Goal: Task Accomplishment & Management: Complete application form

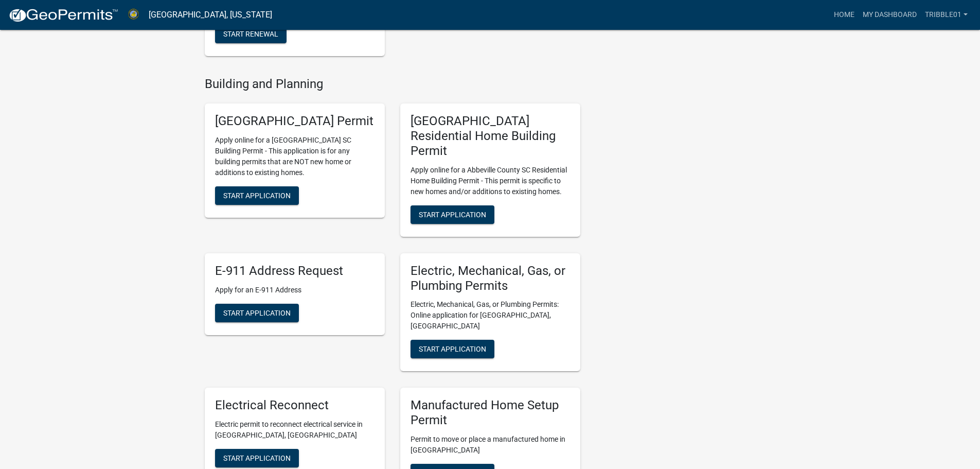
scroll to position [360, 0]
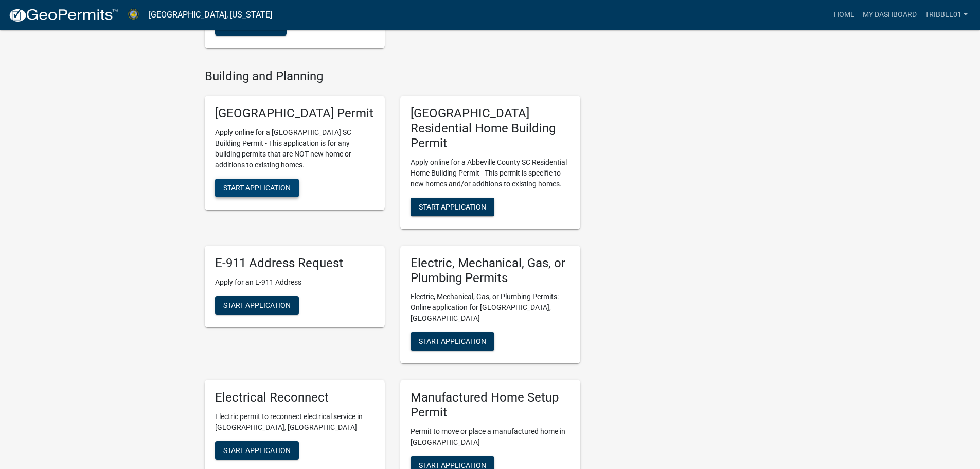
click at [263, 190] on span "Start Application" at bounding box center [256, 188] width 67 height 8
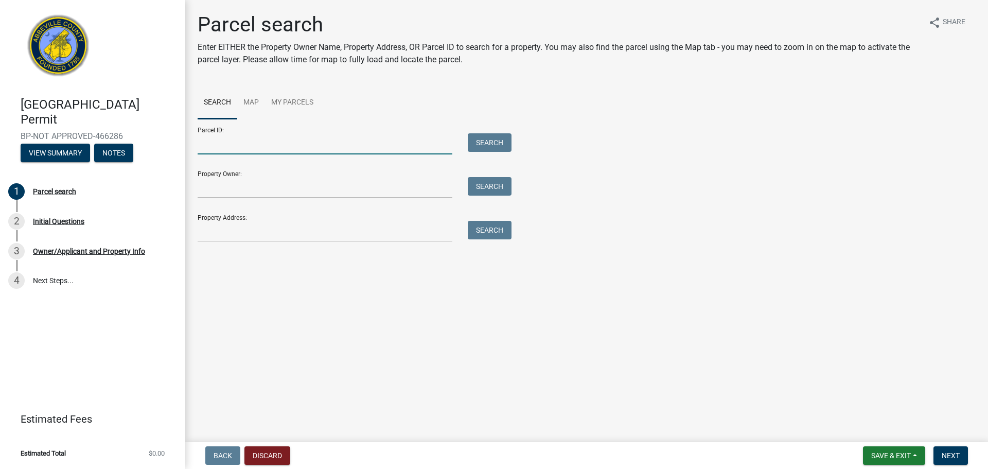
click at [253, 144] on input "Parcel ID:" at bounding box center [325, 143] width 255 height 21
type input "[PHONE_NUMBER]"
click at [492, 143] on button "Search" at bounding box center [490, 142] width 44 height 19
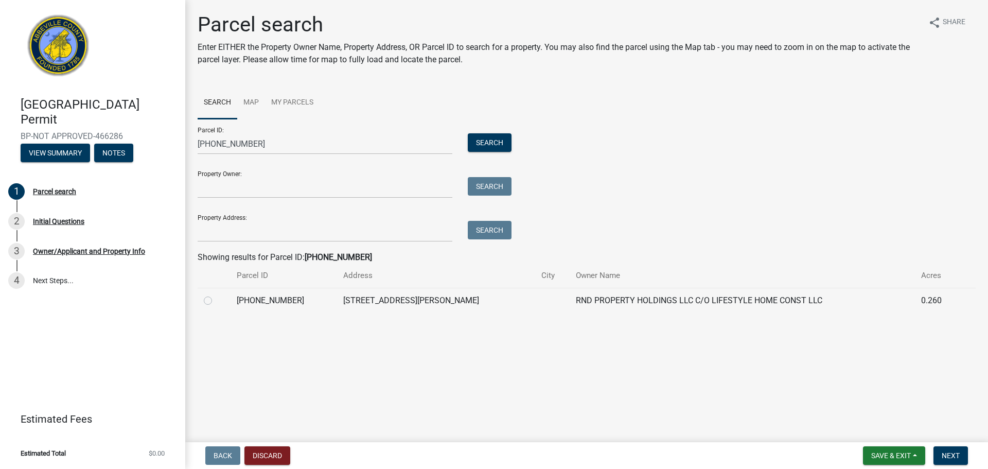
click at [216, 294] on label at bounding box center [216, 294] width 0 height 0
click at [216, 299] on input "radio" at bounding box center [219, 297] width 7 height 7
radio input "true"
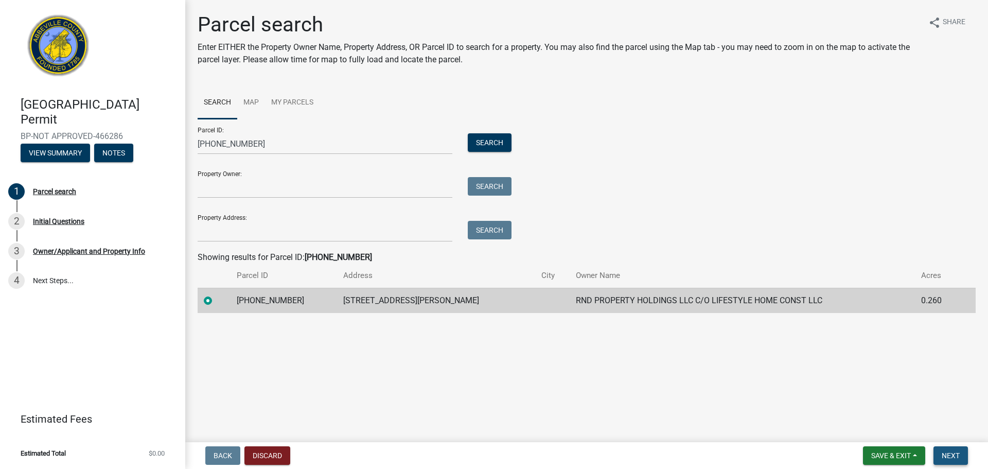
click at [952, 452] on span "Next" at bounding box center [950, 455] width 18 height 8
click at [954, 452] on span "Next" at bounding box center [950, 455] width 18 height 8
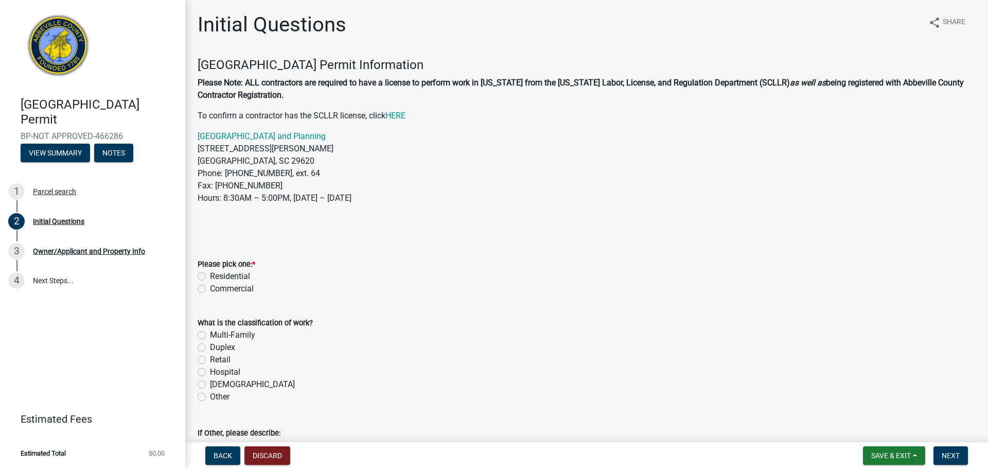
click at [201, 271] on div "Residential" at bounding box center [587, 276] width 778 height 12
click at [210, 277] on label "Residential" at bounding box center [230, 276] width 40 height 12
click at [210, 277] on input "Residential" at bounding box center [213, 273] width 7 height 7
radio input "true"
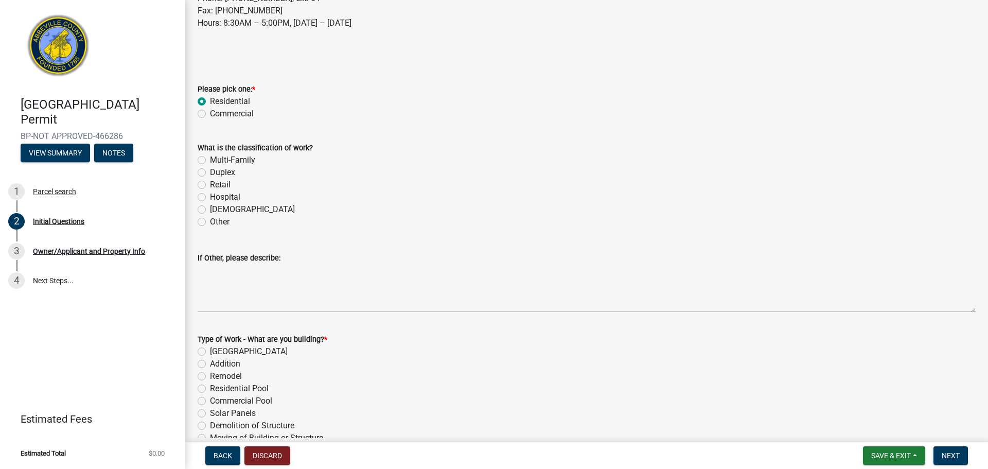
scroll to position [206, 0]
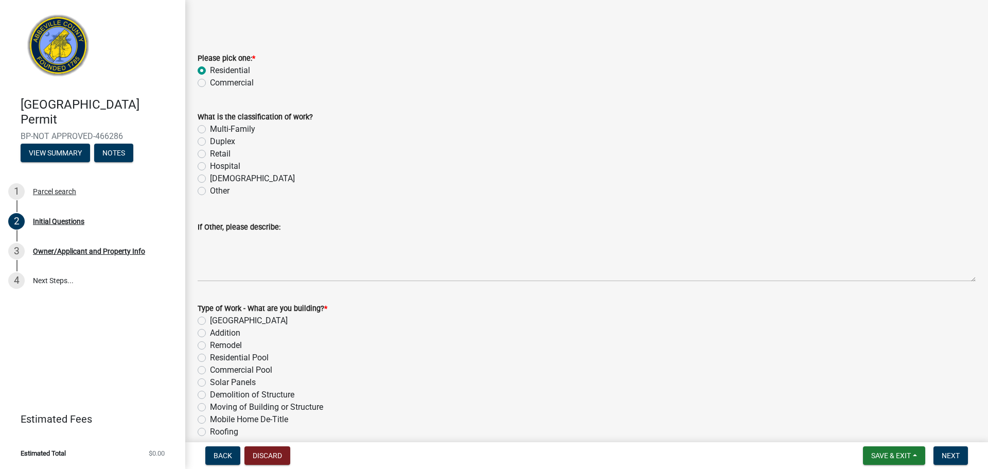
click at [210, 124] on label "Multi-Family" at bounding box center [232, 129] width 45 height 12
click at [210, 124] on input "Multi-Family" at bounding box center [213, 126] width 7 height 7
radio input "true"
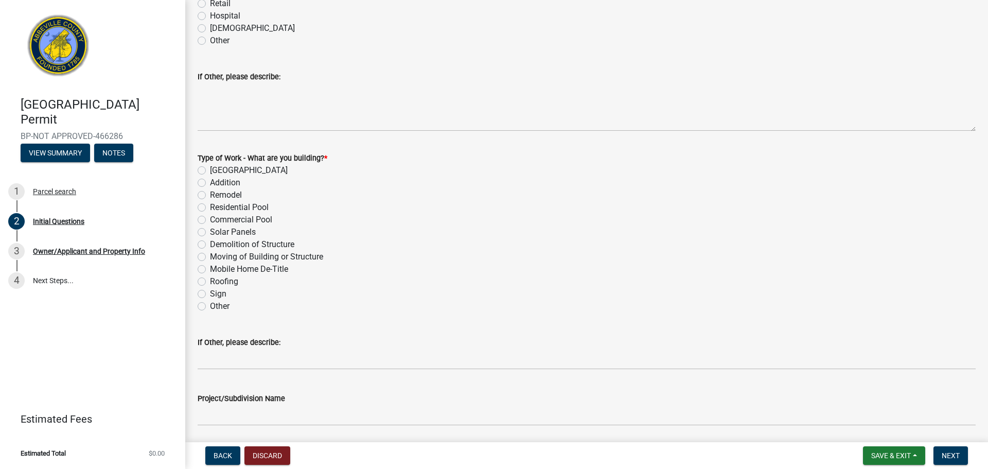
scroll to position [360, 0]
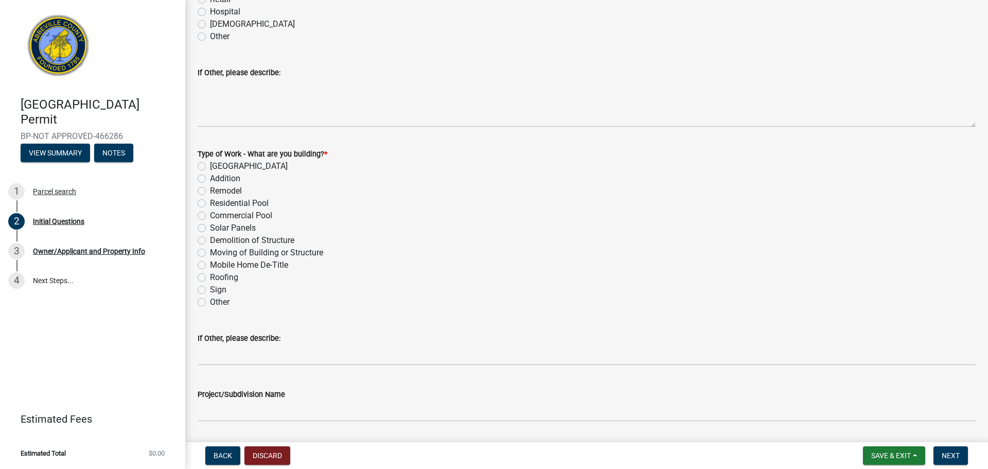
click at [210, 163] on label "[GEOGRAPHIC_DATA]" at bounding box center [249, 166] width 78 height 12
click at [210, 163] on input "[GEOGRAPHIC_DATA]" at bounding box center [213, 163] width 7 height 7
radio input "true"
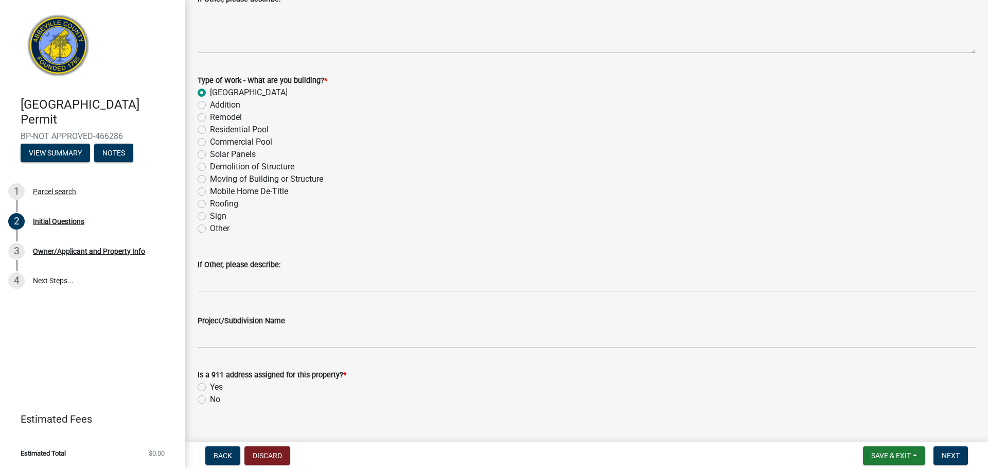
scroll to position [451, 0]
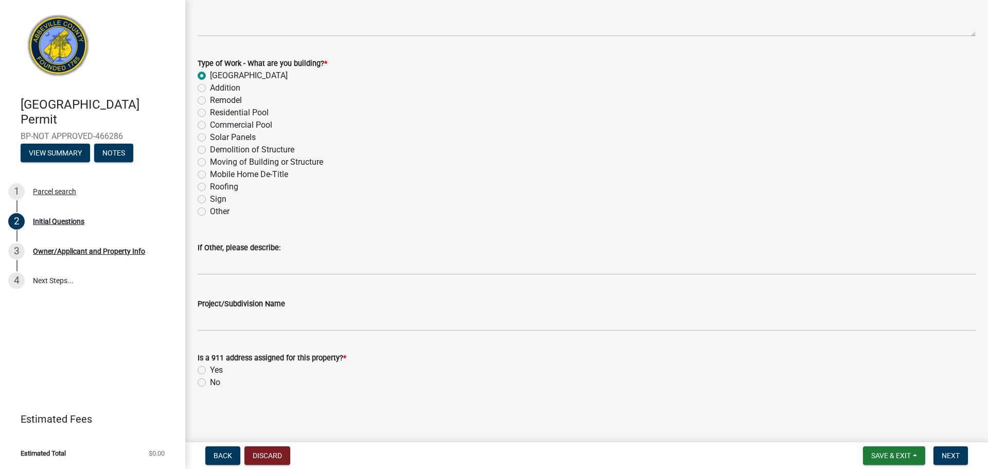
click at [210, 380] on label "No" at bounding box center [215, 382] width 10 height 12
click at [210, 380] on input "No" at bounding box center [213, 379] width 7 height 7
radio input "true"
click at [210, 366] on label "Yes" at bounding box center [216, 370] width 13 height 12
click at [210, 366] on input "Yes" at bounding box center [213, 367] width 7 height 7
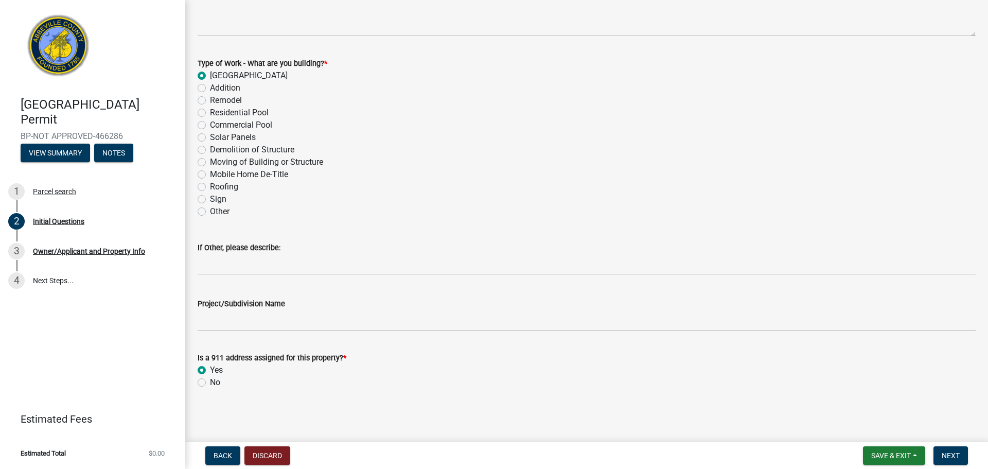
radio input "true"
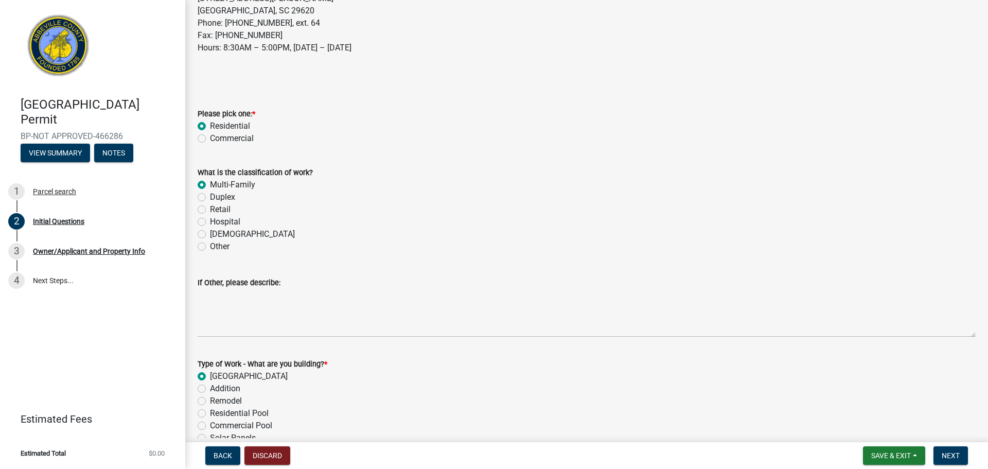
scroll to position [411, 0]
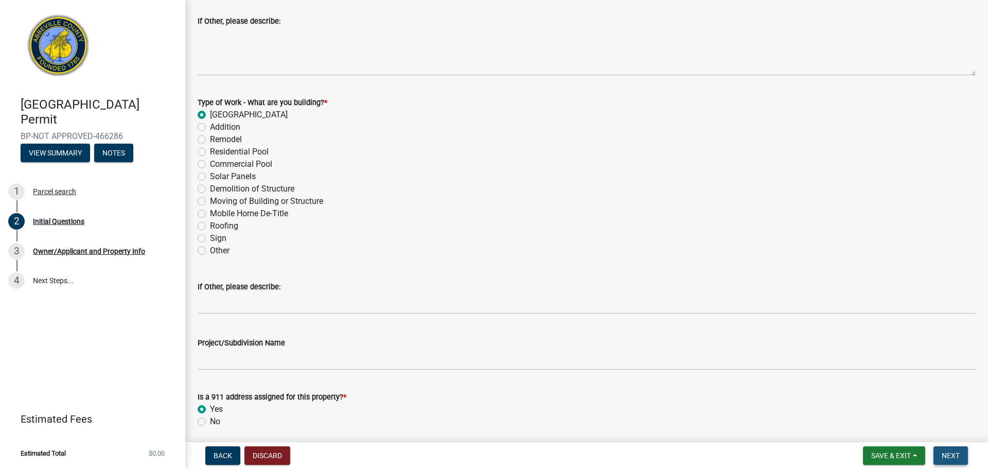
click at [945, 452] on span "Next" at bounding box center [950, 455] width 18 height 8
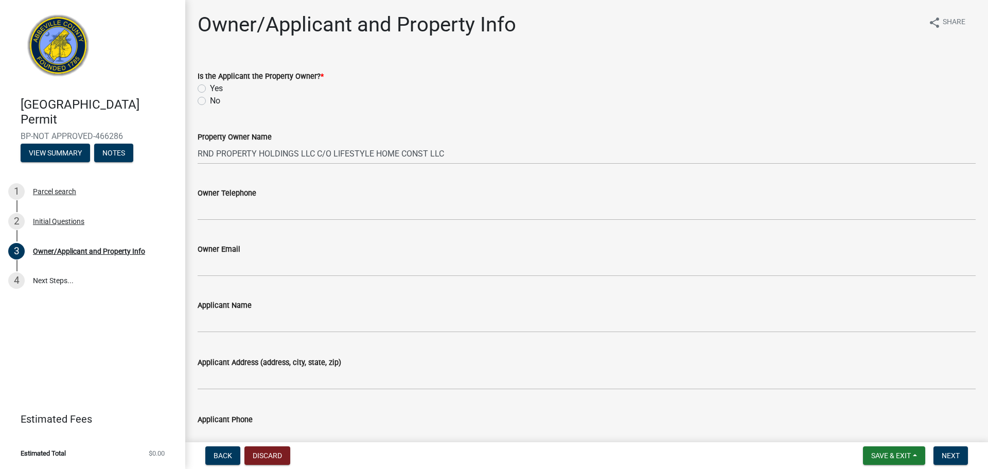
click at [210, 98] on label "No" at bounding box center [215, 101] width 10 height 12
click at [210, 98] on input "No" at bounding box center [213, 98] width 7 height 7
radio input "true"
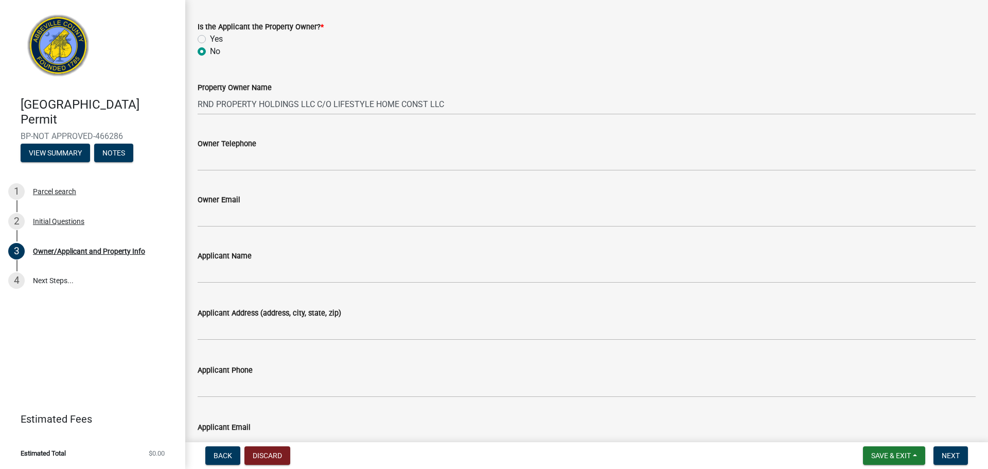
scroll to position [51, 0]
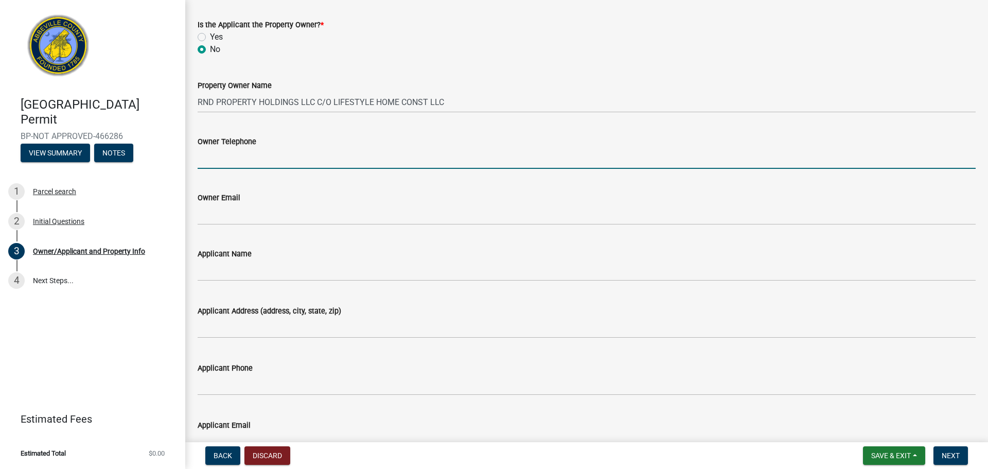
click at [254, 160] on input "Owner Telephone" at bounding box center [587, 158] width 778 height 21
type input "7065647965"
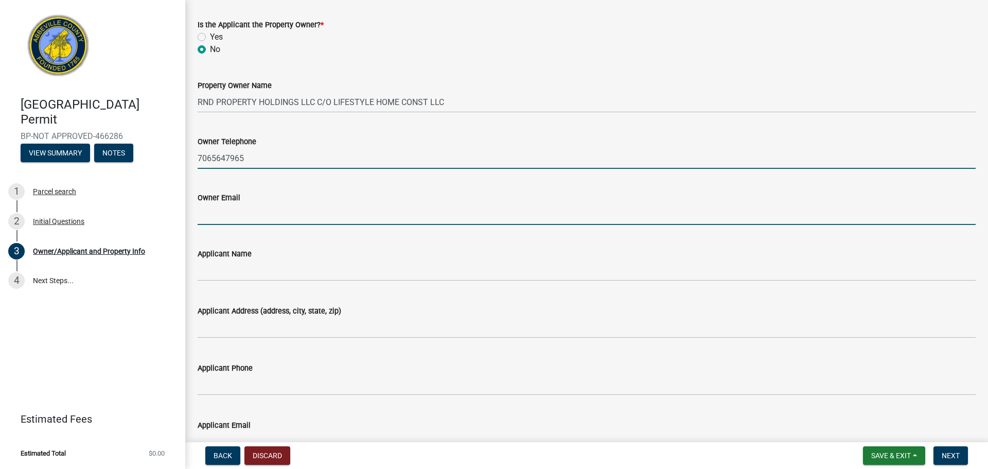
type input "[EMAIL_ADDRESS][DOMAIN_NAME]"
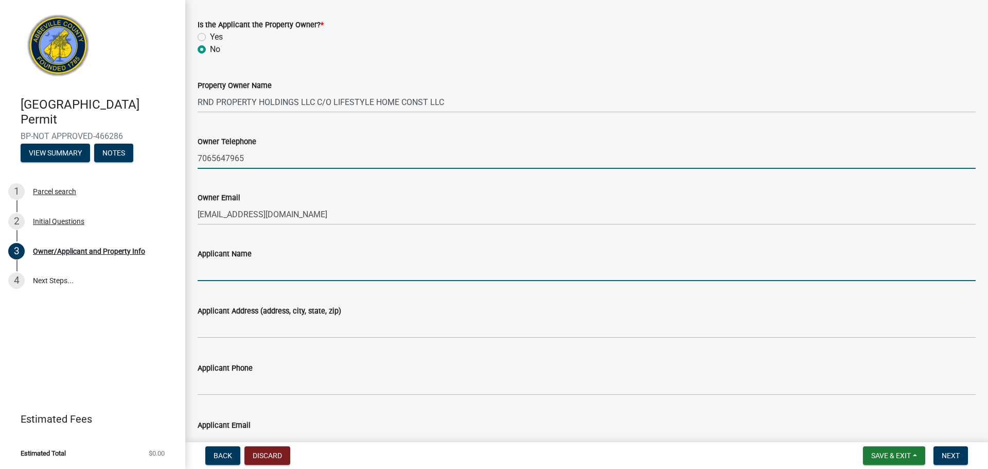
type input "[PERSON_NAME]"
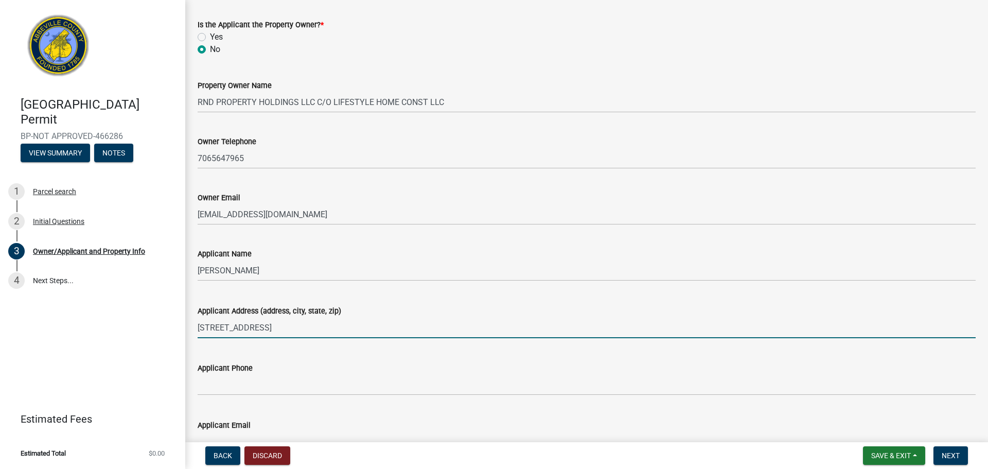
drag, startPoint x: 442, startPoint y: 330, endPoint x: -63, endPoint y: 289, distance: 506.2
click at [0, 289] on html "Internet Explorer does NOT work with GeoPermits. Get a new browser for more sec…" at bounding box center [494, 234] width 988 height 469
drag, startPoint x: 407, startPoint y: 328, endPoint x: 387, endPoint y: 328, distance: 20.1
click at [407, 328] on input "[STREET_ADDRESS]" at bounding box center [587, 327] width 778 height 21
drag, startPoint x: 328, startPoint y: 322, endPoint x: 262, endPoint y: 326, distance: 66.5
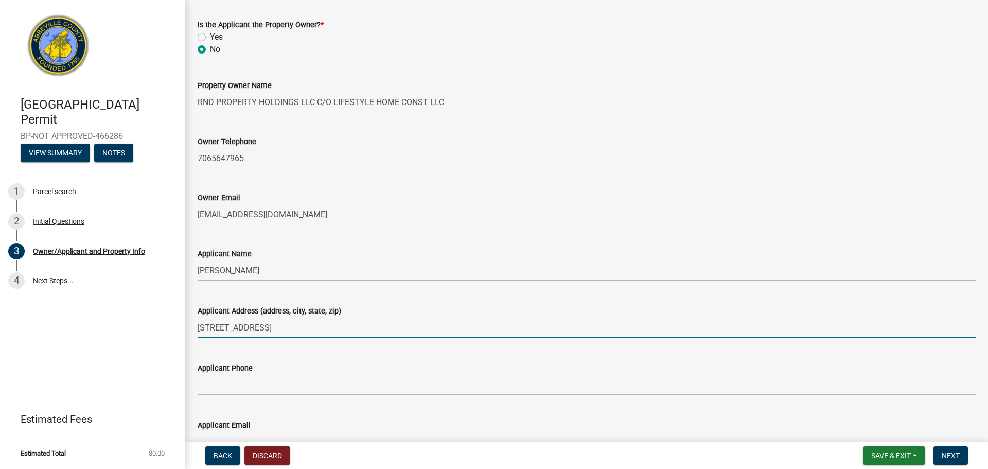
click at [262, 326] on input "[STREET_ADDRESS]" at bounding box center [587, 327] width 778 height 21
type input "[STREET_ADDRESS]"
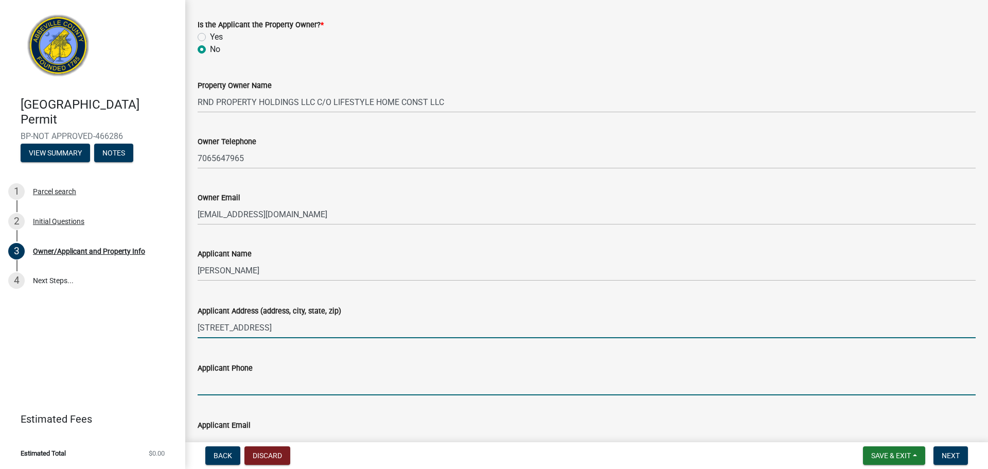
click at [280, 381] on input "Applicant Phone" at bounding box center [587, 384] width 778 height 21
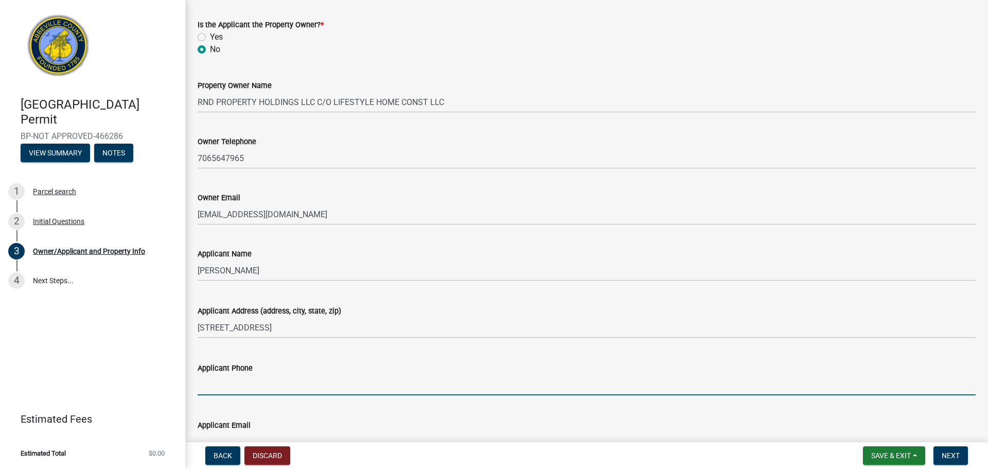
type input "7065647965"
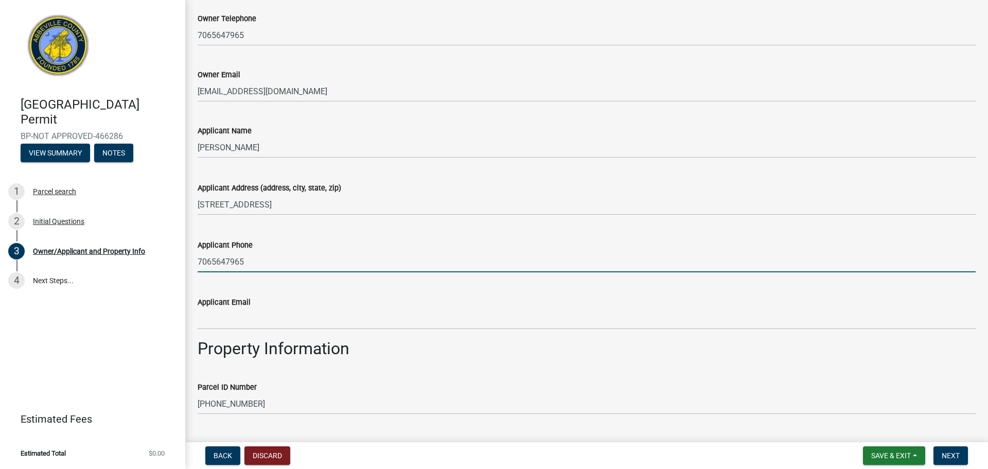
scroll to position [257, 0]
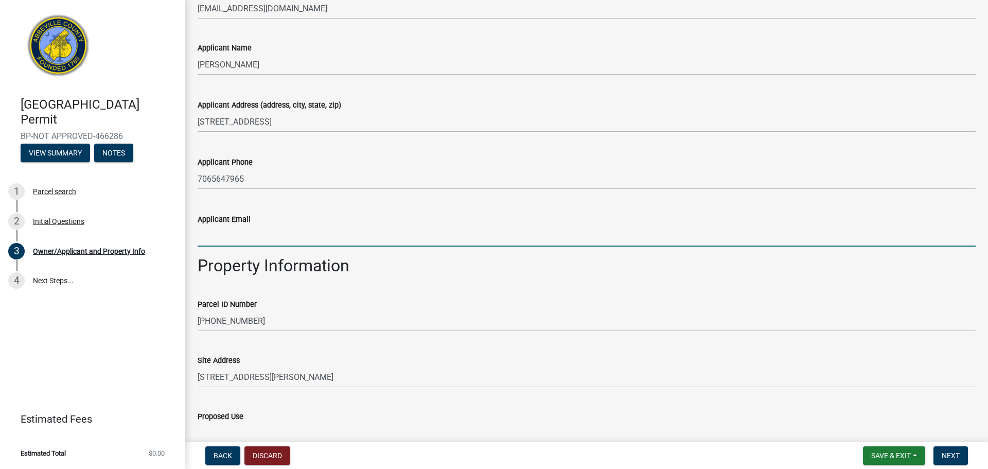
click at [249, 234] on input "Applicant Email" at bounding box center [587, 235] width 778 height 21
type input "[EMAIL_ADDRESS][DOMAIN_NAME]"
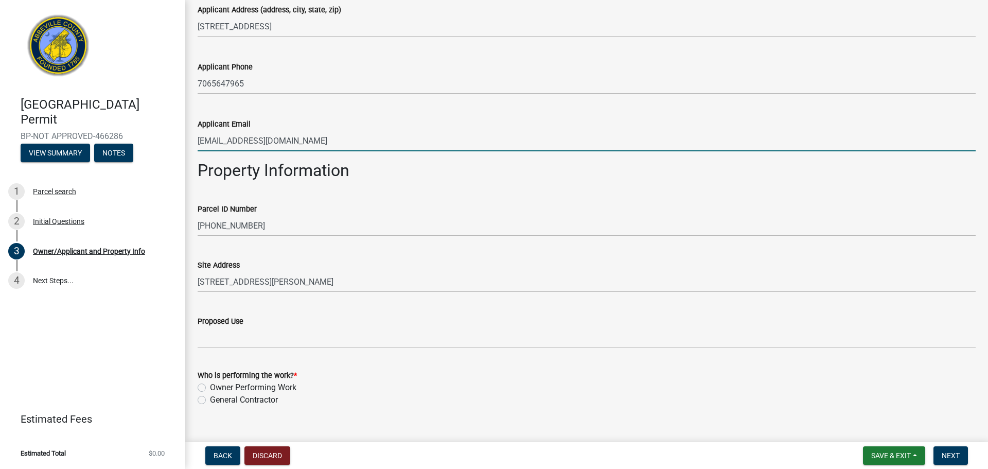
scroll to position [370, 0]
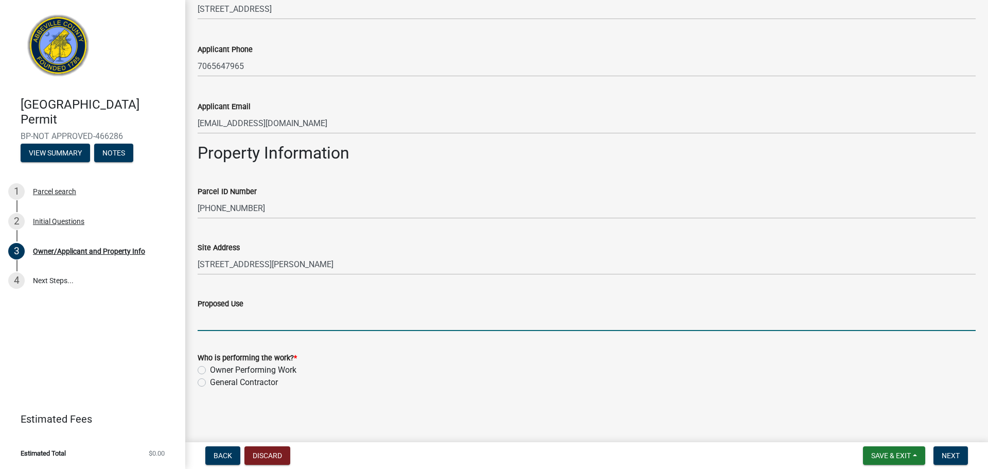
click at [226, 328] on input "Proposed Use" at bounding box center [587, 320] width 778 height 21
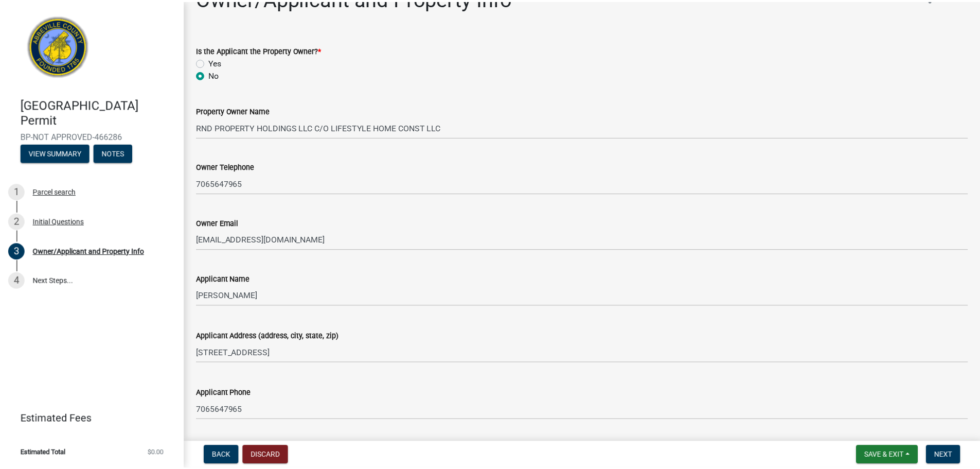
scroll to position [0, 0]
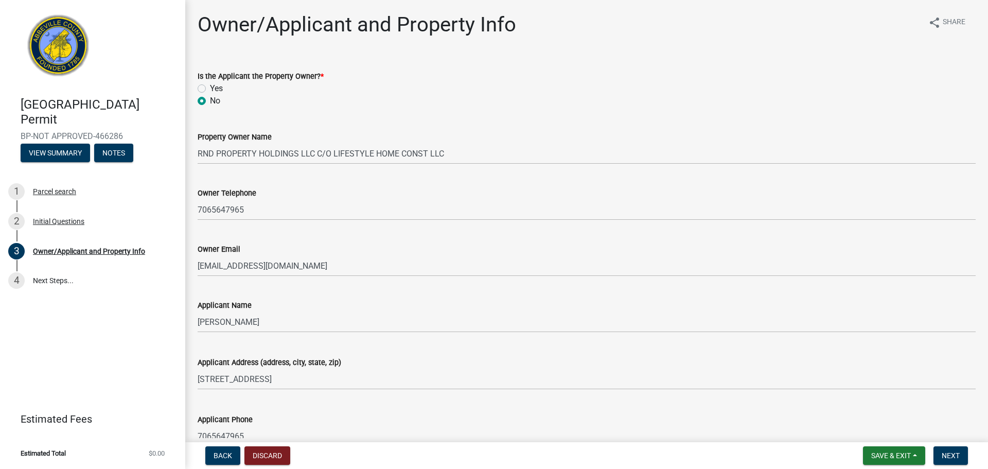
click at [63, 52] on img at bounding box center [59, 49] width 76 height 76
click at [49, 44] on img at bounding box center [59, 49] width 76 height 76
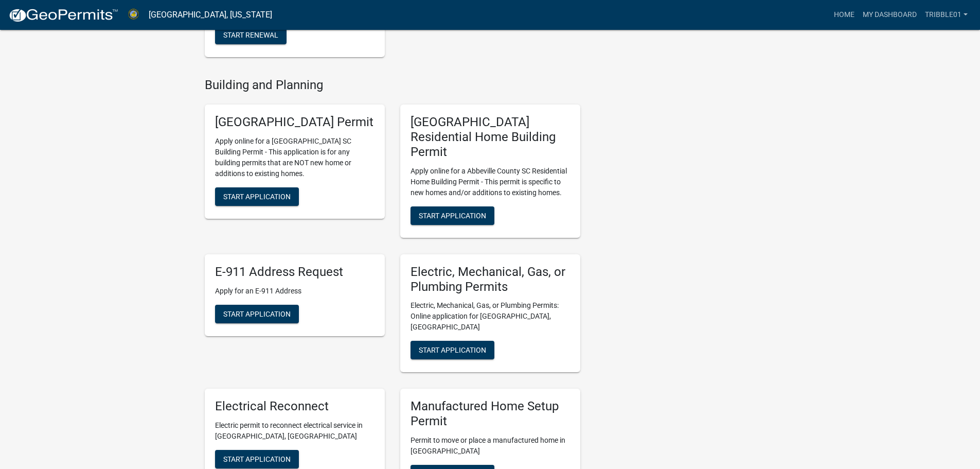
scroll to position [335, 0]
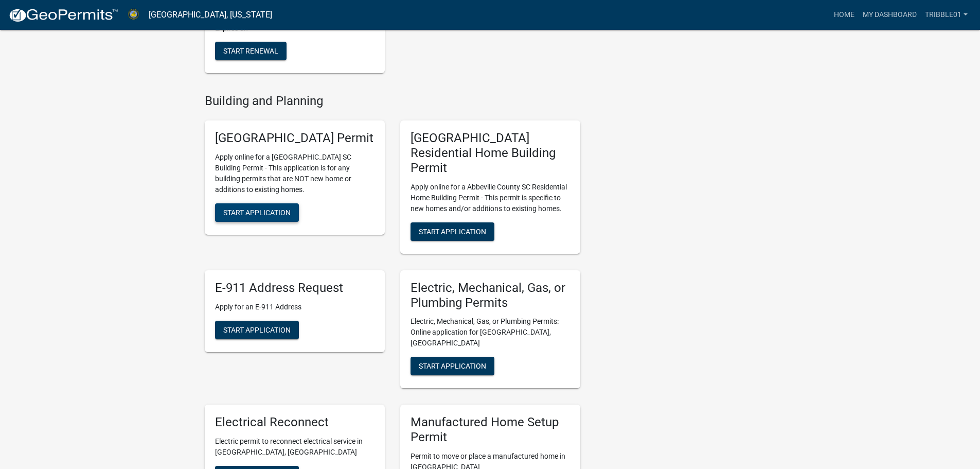
drag, startPoint x: 285, startPoint y: 239, endPoint x: 293, endPoint y: 235, distance: 9.2
drag, startPoint x: 293, startPoint y: 235, endPoint x: 349, endPoint y: 154, distance: 98.7
click at [349, 146] on h5 "[GEOGRAPHIC_DATA] Permit" at bounding box center [294, 138] width 159 height 15
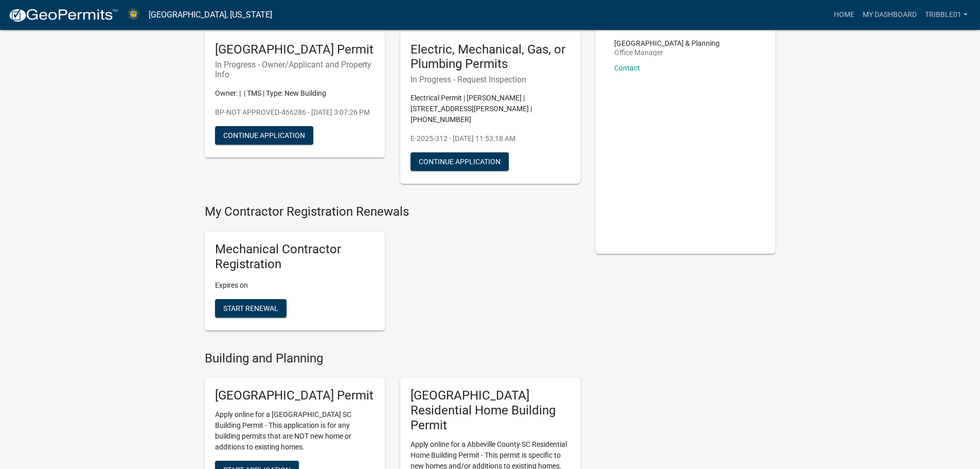
scroll to position [27, 0]
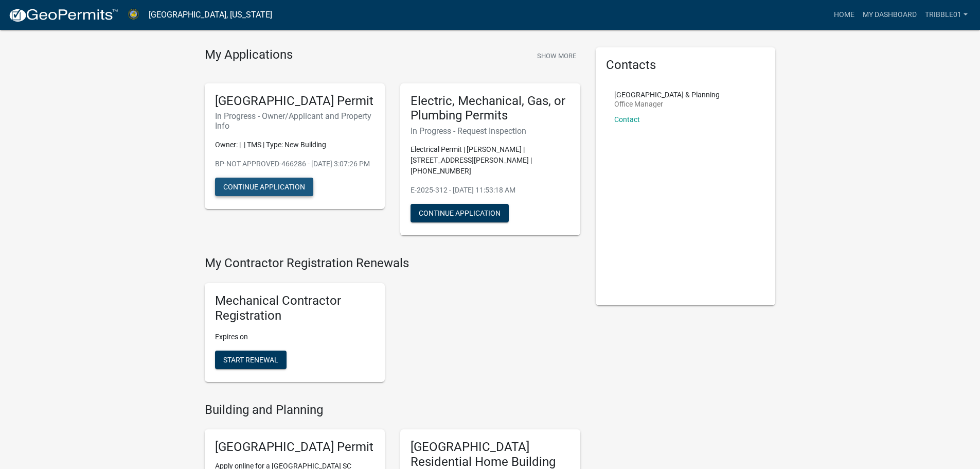
click at [253, 196] on button "Continue Application" at bounding box center [264, 186] width 98 height 19
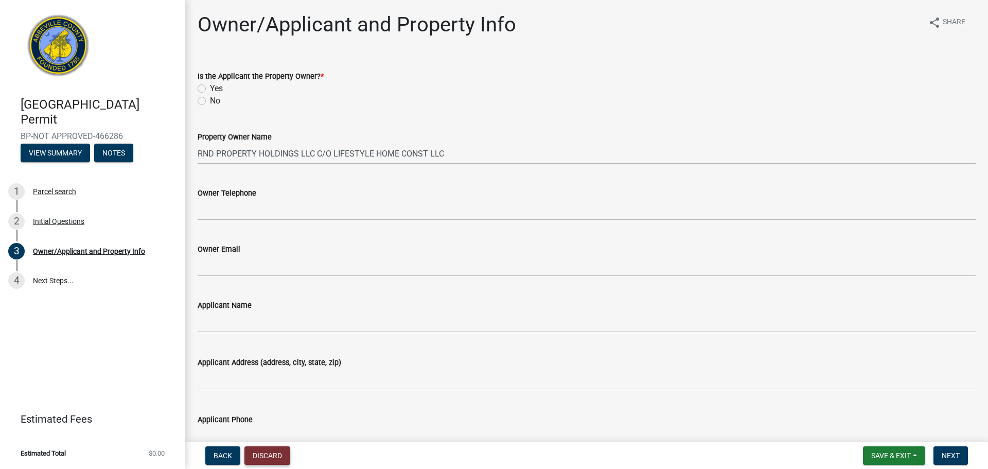
click at [275, 456] on button "Discard" at bounding box center [267, 455] width 46 height 19
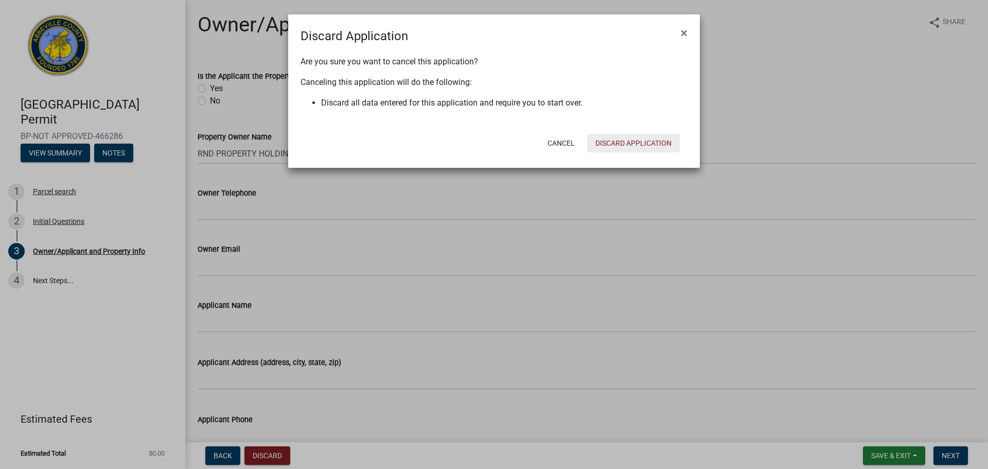
click at [631, 142] on button "Discard Application" at bounding box center [633, 143] width 93 height 19
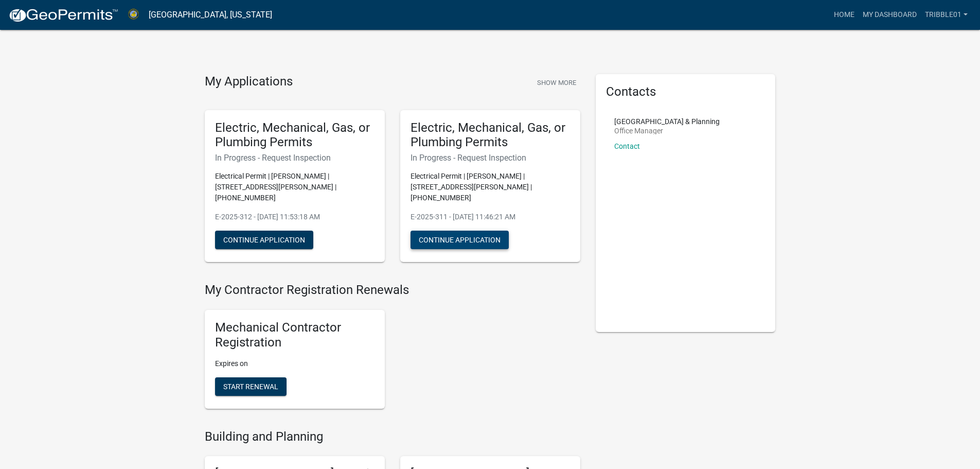
click at [464, 230] on button "Continue Application" at bounding box center [459, 239] width 98 height 19
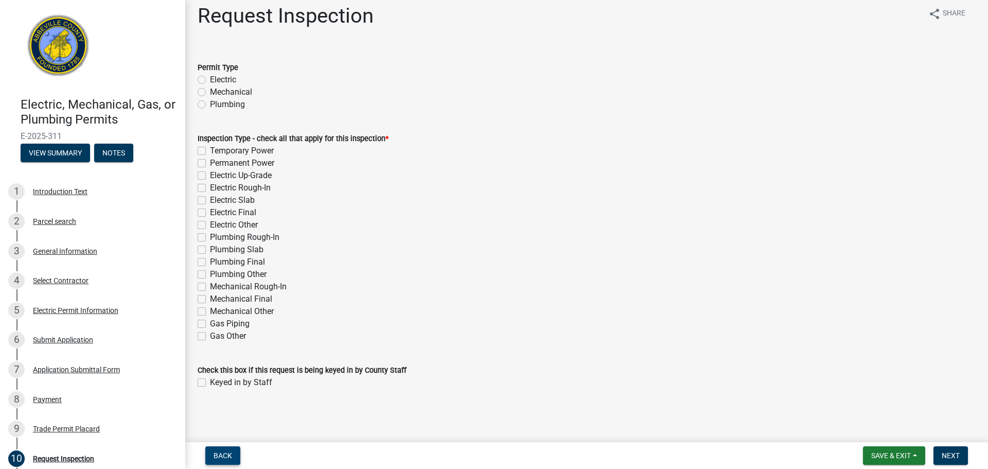
click at [217, 451] on span "Back" at bounding box center [222, 455] width 19 height 8
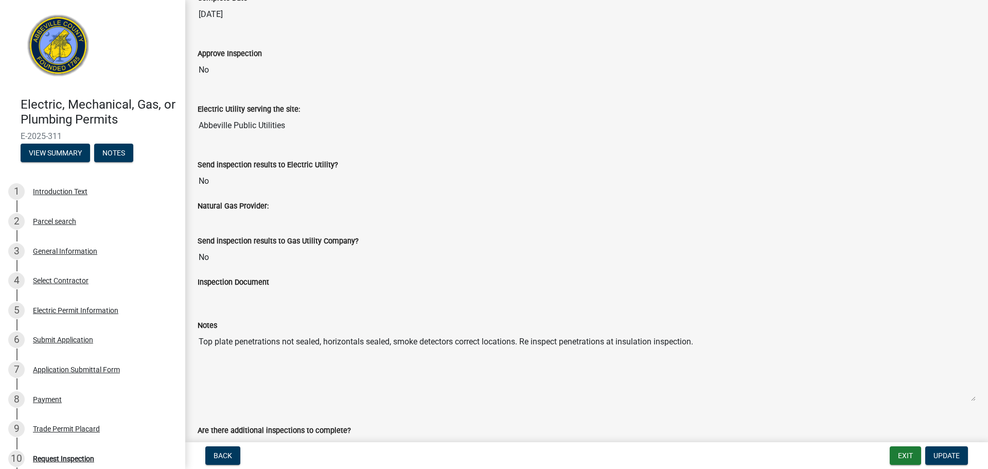
scroll to position [257, 0]
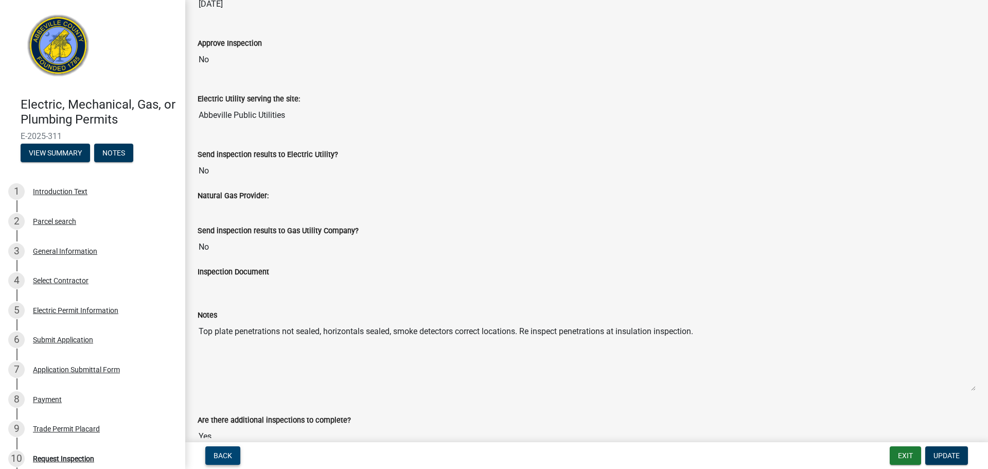
click at [226, 450] on button "Back" at bounding box center [222, 455] width 35 height 19
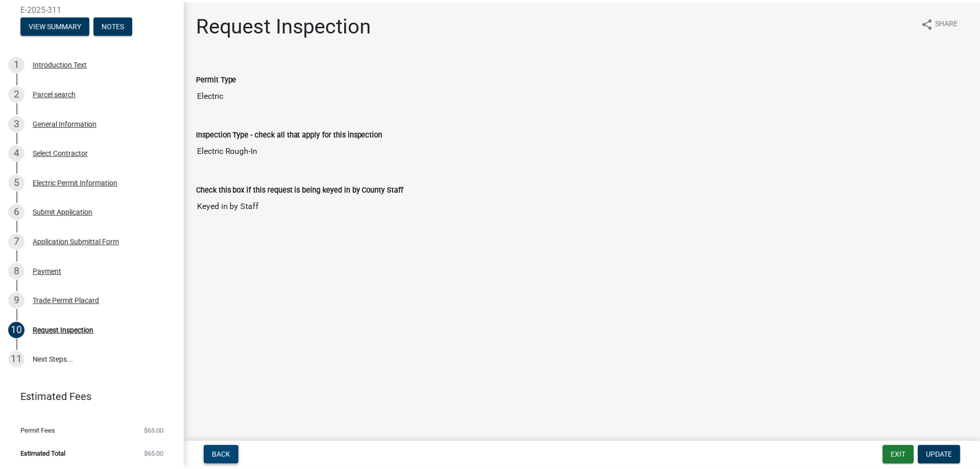
scroll to position [130, 0]
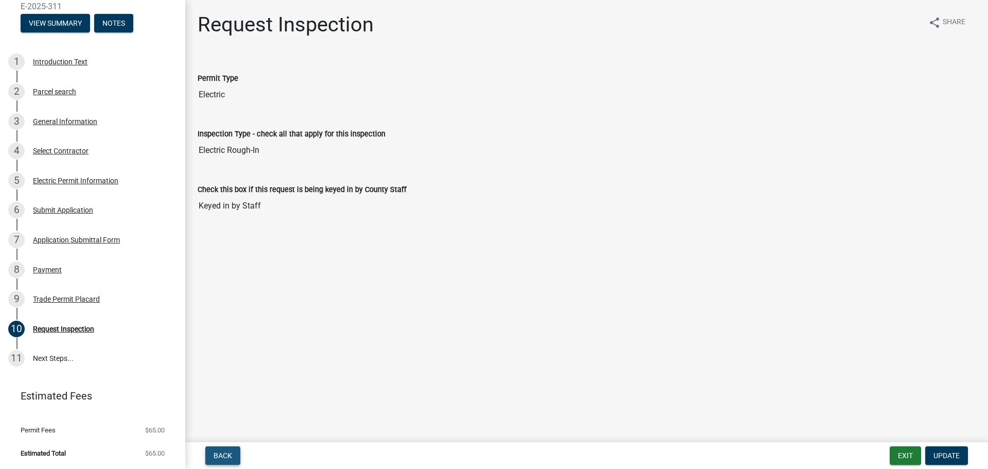
click at [238, 448] on button "Back" at bounding box center [222, 455] width 35 height 19
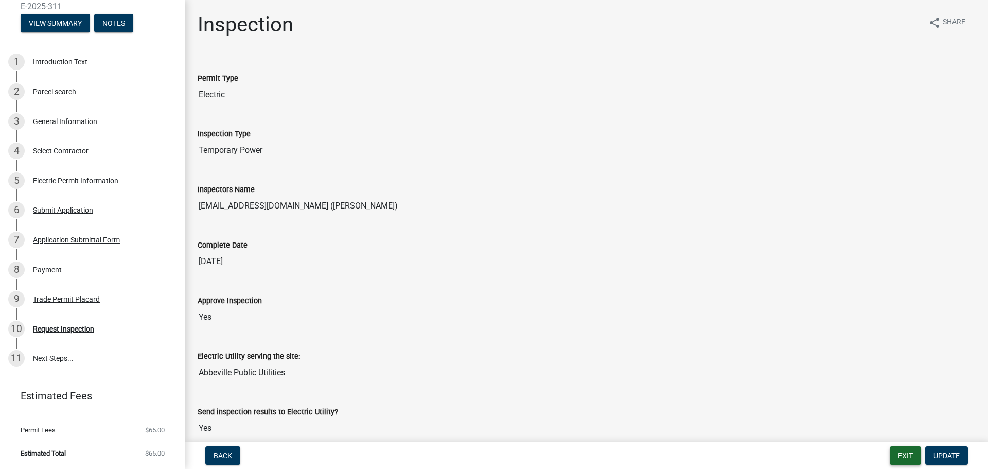
click at [907, 457] on button "Exit" at bounding box center [904, 455] width 31 height 19
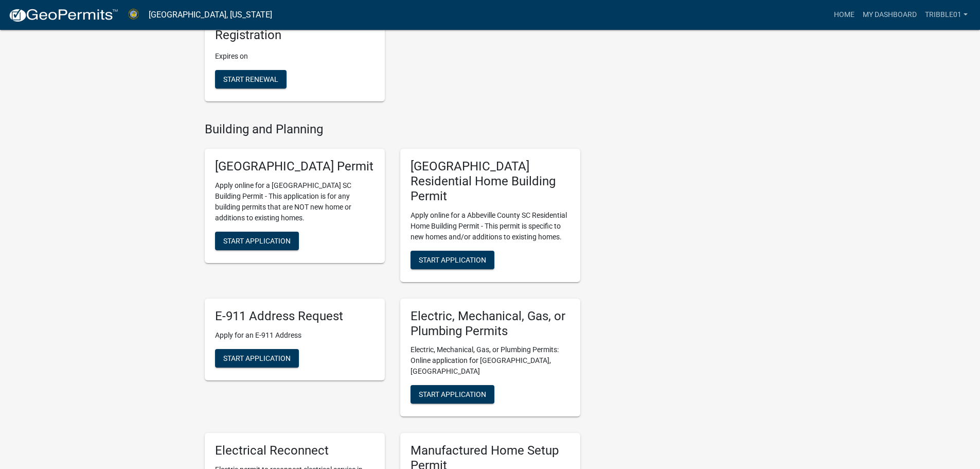
scroll to position [309, 0]
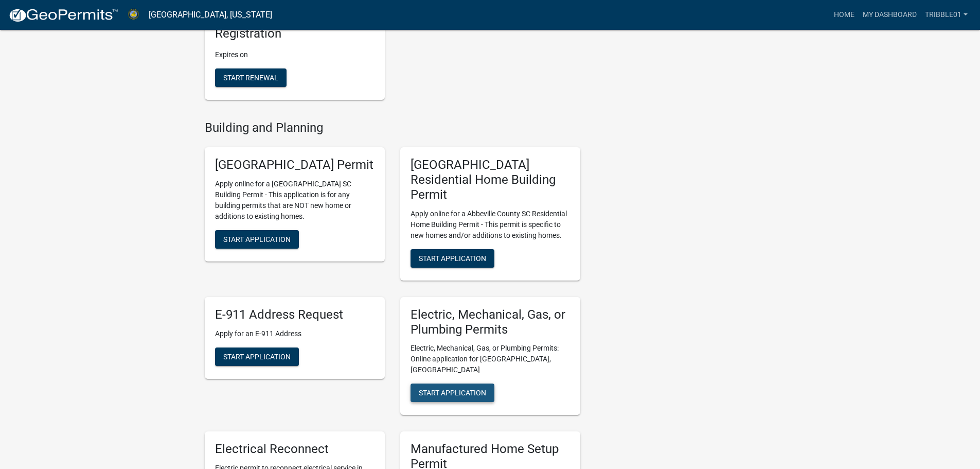
click at [443, 388] on span "Start Application" at bounding box center [452, 392] width 67 height 8
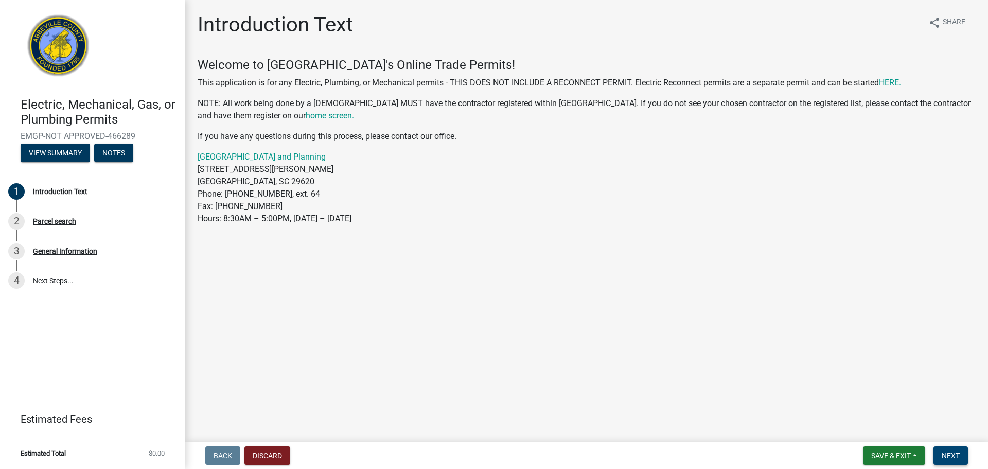
click at [944, 451] on span "Next" at bounding box center [950, 455] width 18 height 8
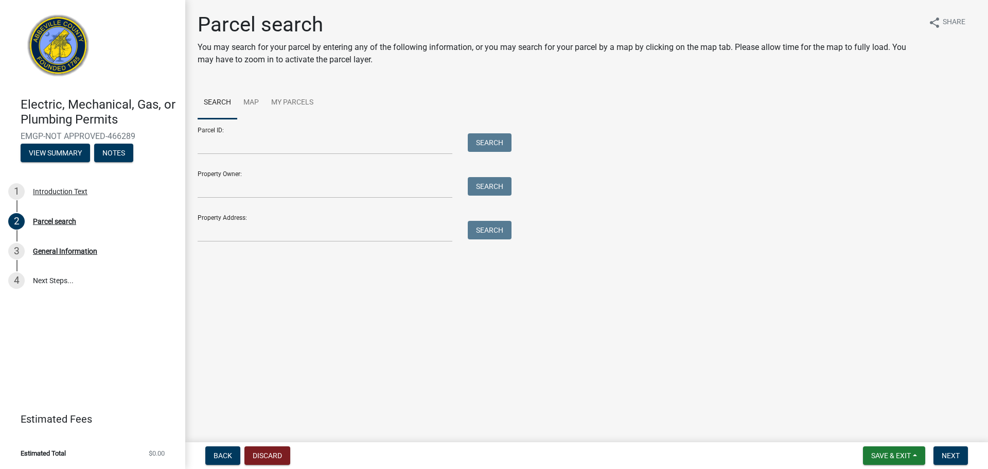
click at [303, 155] on form "Parcel ID: Search Property Owner: Search Property Address: Search" at bounding box center [352, 180] width 309 height 123
click at [301, 139] on input "Parcel ID:" at bounding box center [325, 143] width 255 height 21
type input "108-08-05-041"
click at [499, 139] on button "Search" at bounding box center [490, 142] width 44 height 19
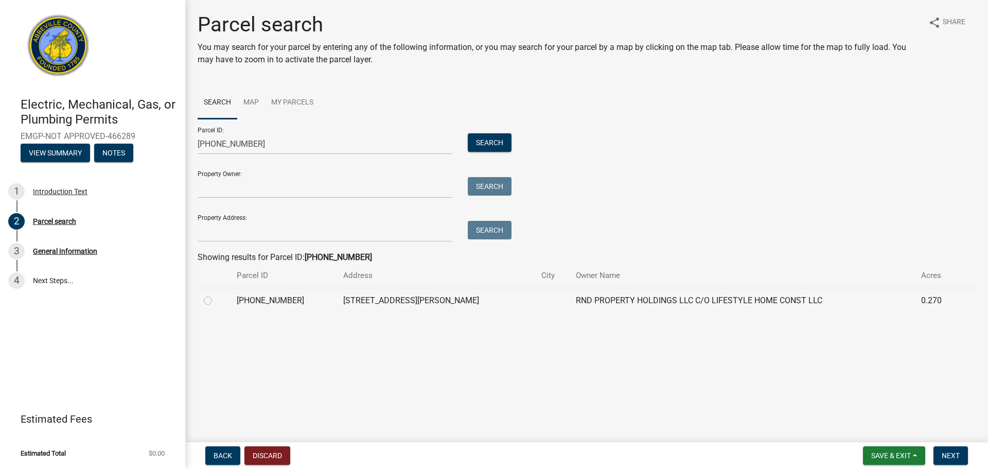
click at [216, 294] on label at bounding box center [216, 294] width 0 height 0
click at [216, 300] on input "radio" at bounding box center [219, 297] width 7 height 7
radio input "true"
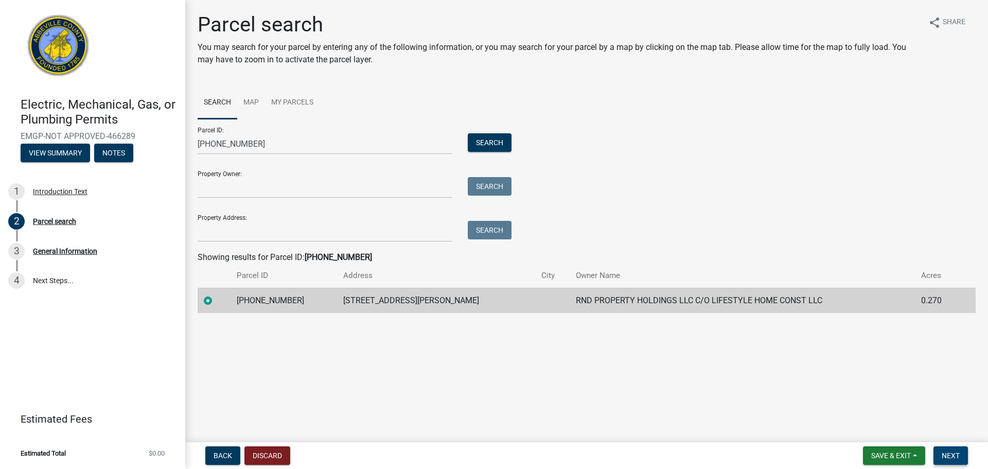
click at [943, 452] on span "Next" at bounding box center [950, 455] width 18 height 8
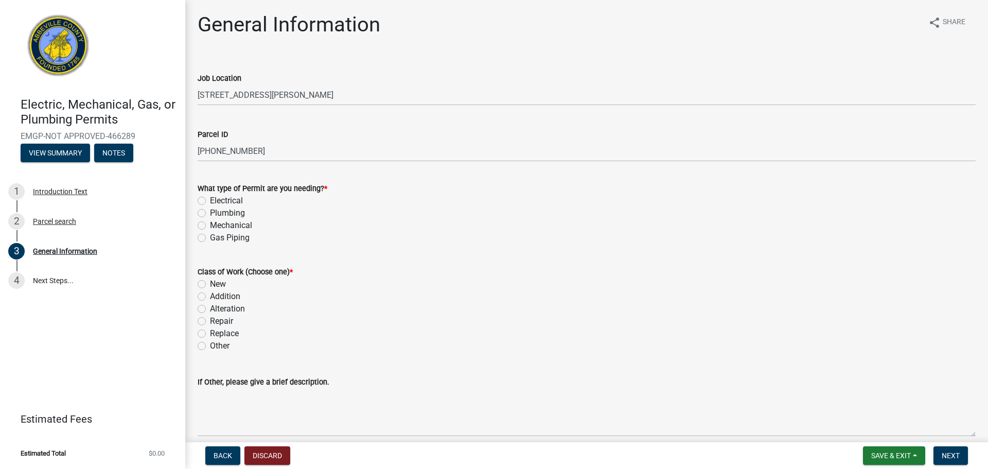
click at [224, 200] on label "Electrical" at bounding box center [226, 200] width 33 height 12
click at [217, 200] on input "Electrical" at bounding box center [213, 197] width 7 height 7
radio input "true"
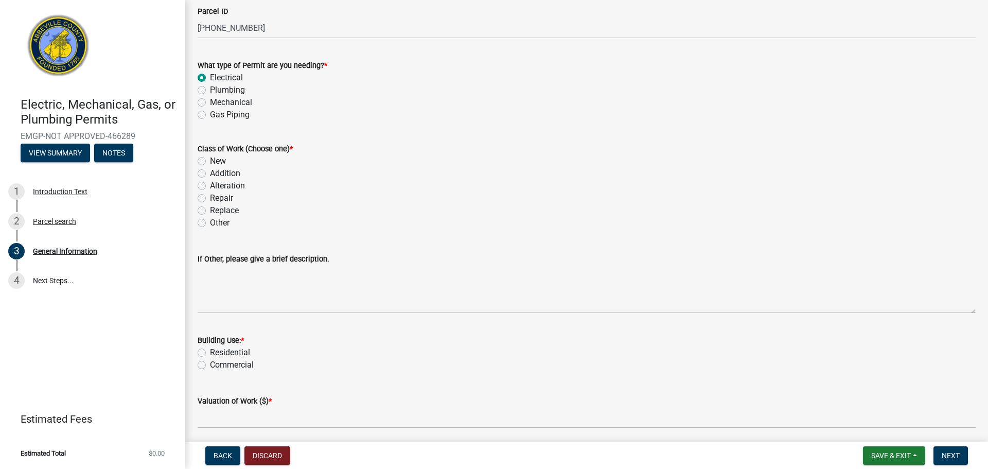
scroll to position [154, 0]
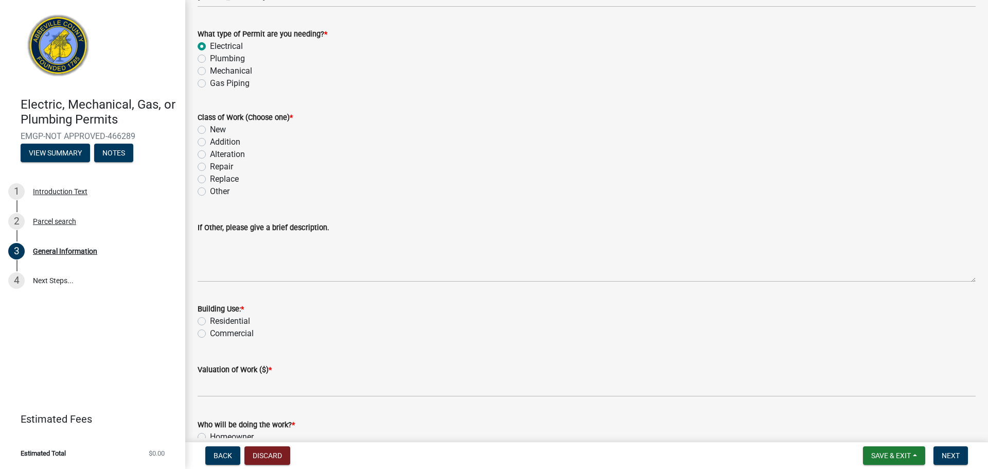
click at [220, 127] on label "New" at bounding box center [218, 129] width 16 height 12
click at [217, 127] on input "New" at bounding box center [213, 126] width 7 height 7
radio input "true"
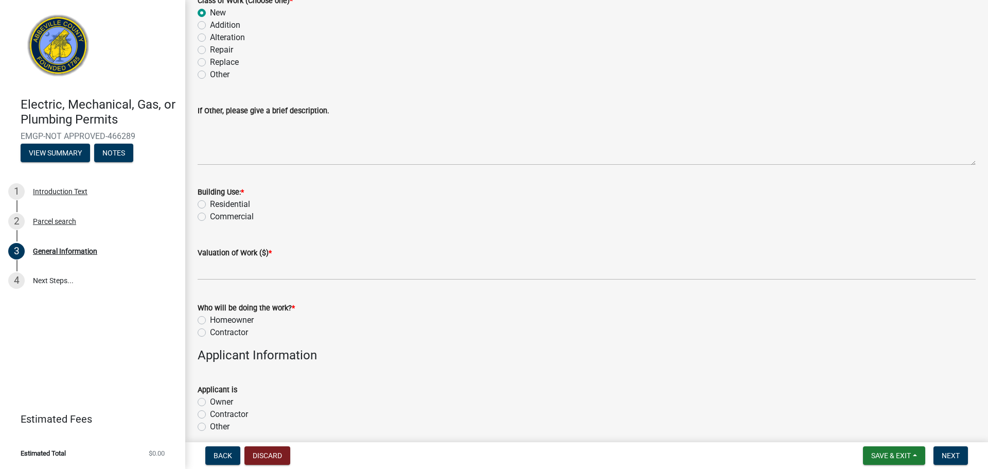
scroll to position [309, 0]
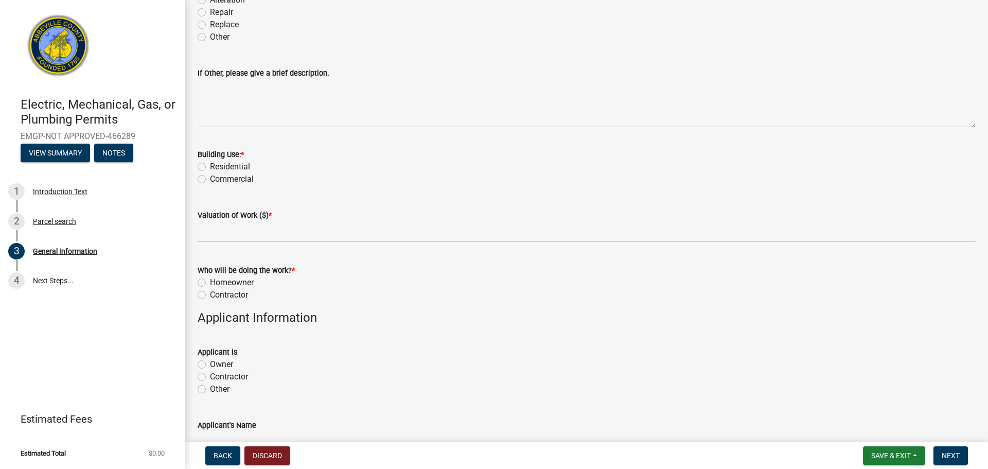
click at [220, 166] on label "Residential" at bounding box center [230, 166] width 40 height 12
click at [217, 166] on input "Residential" at bounding box center [213, 163] width 7 height 7
radio input "true"
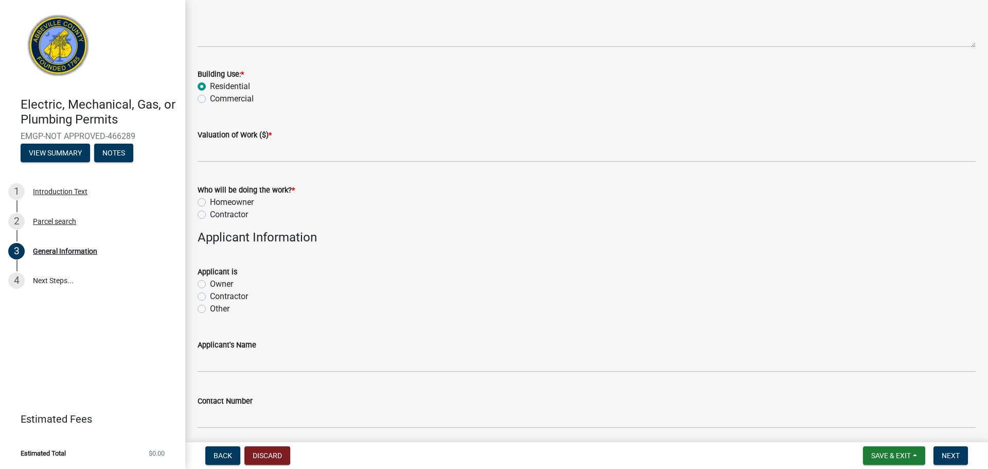
scroll to position [411, 0]
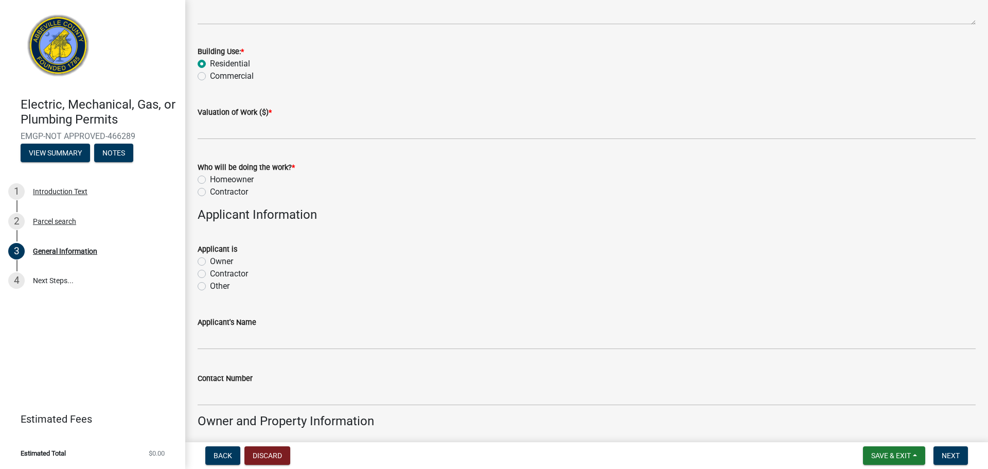
click at [223, 191] on label "Contractor" at bounding box center [229, 192] width 38 height 12
click at [217, 191] on input "Contractor" at bounding box center [213, 189] width 7 height 7
radio input "true"
click at [214, 273] on label "Contractor" at bounding box center [229, 273] width 38 height 12
click at [214, 273] on input "Contractor" at bounding box center [213, 270] width 7 height 7
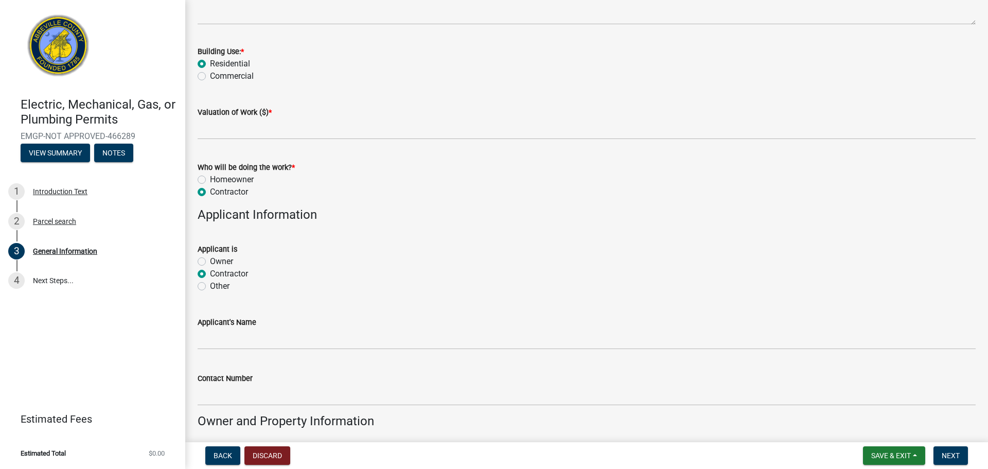
radio input "true"
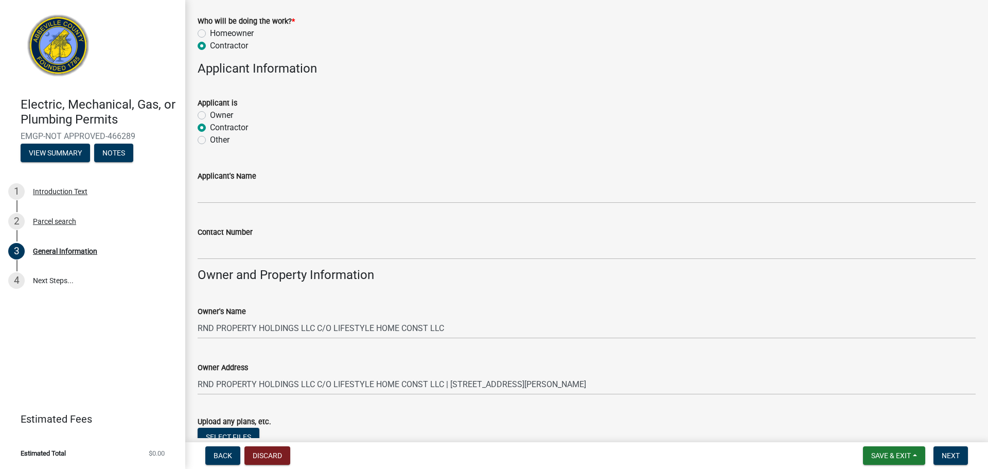
scroll to position [617, 0]
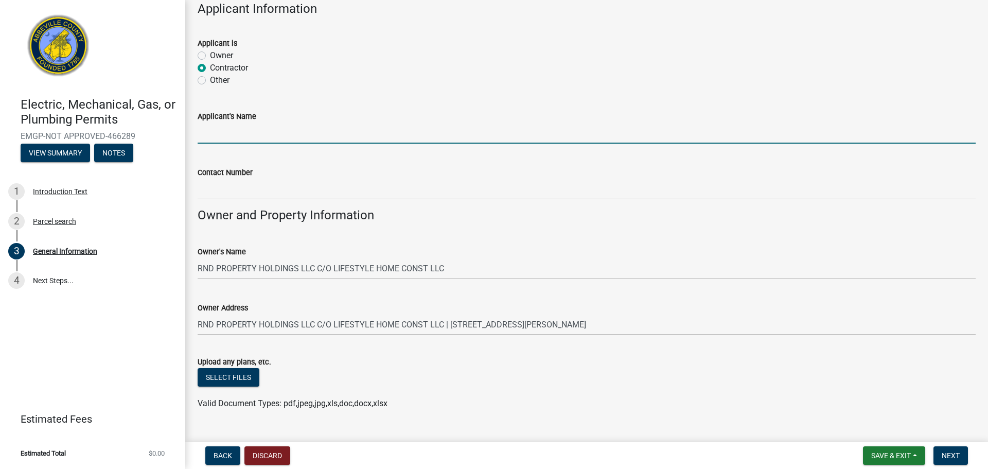
click at [235, 128] on input "Applicant's Name" at bounding box center [587, 132] width 778 height 21
type input "[PERSON_NAME]"
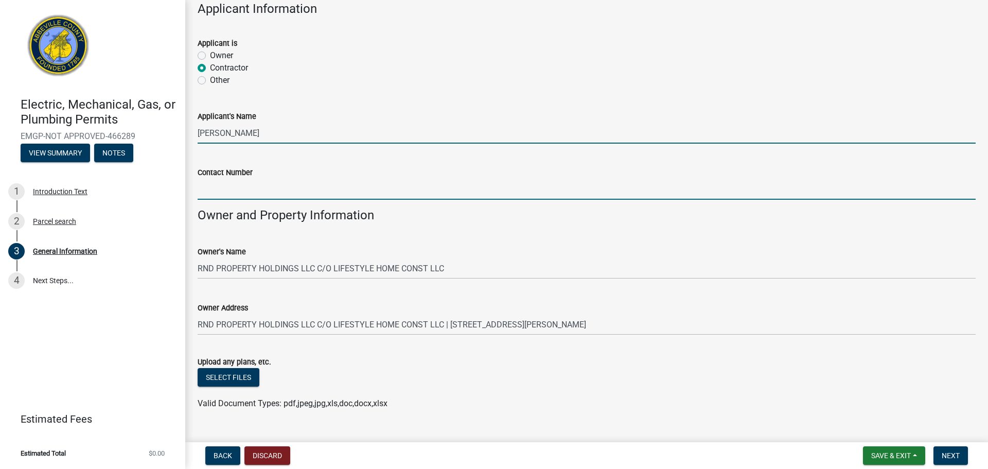
type input "7065647965"
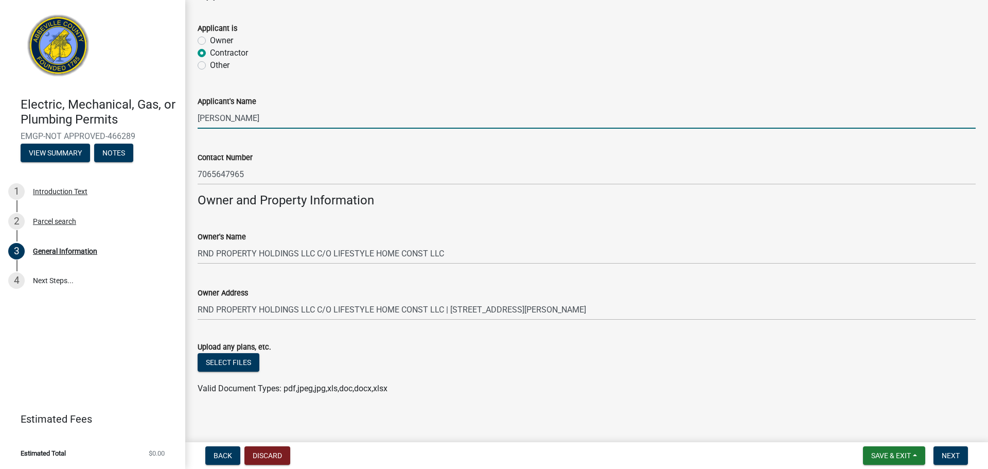
scroll to position [638, 0]
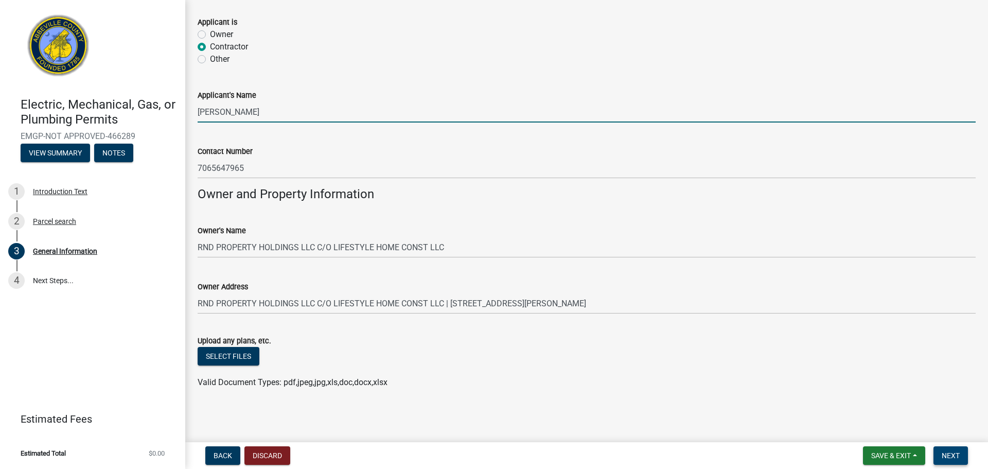
click at [961, 450] on button "Next" at bounding box center [950, 455] width 34 height 19
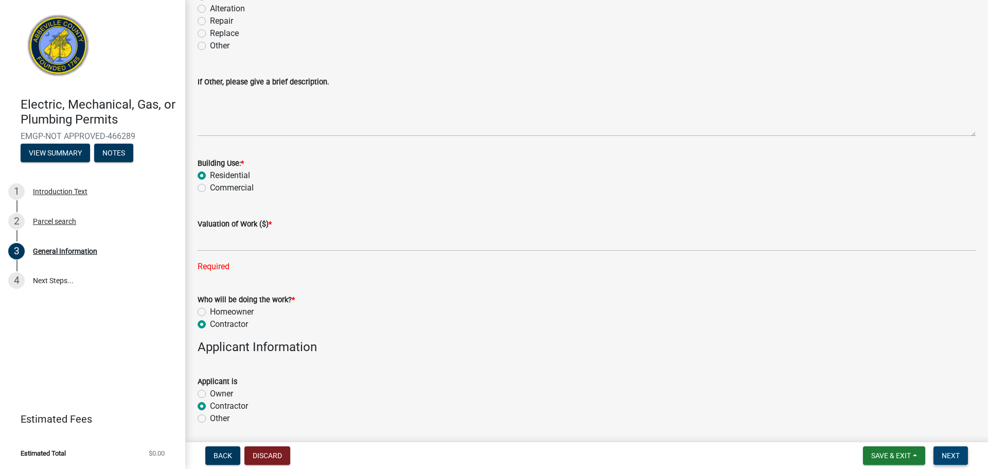
scroll to position [299, 0]
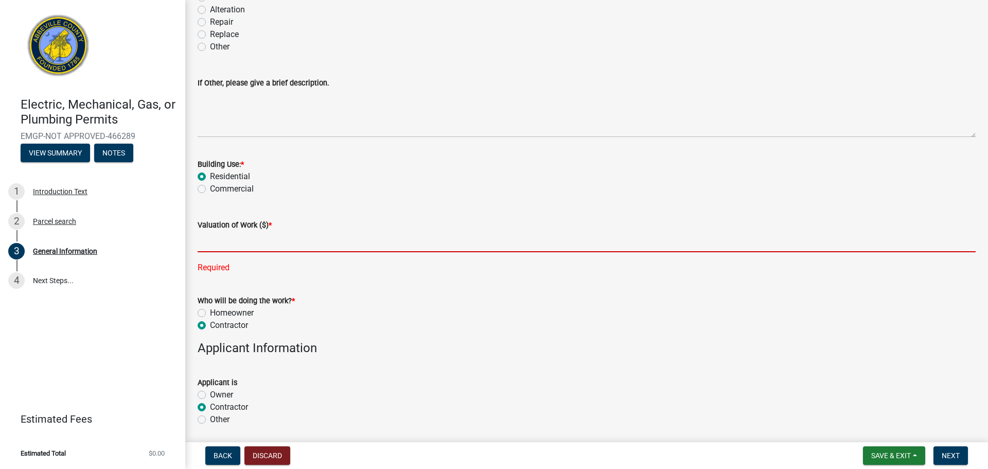
drag, startPoint x: 215, startPoint y: 243, endPoint x: 221, endPoint y: 243, distance: 5.7
click at [215, 243] on input "text" at bounding box center [587, 241] width 778 height 21
type input "7000"
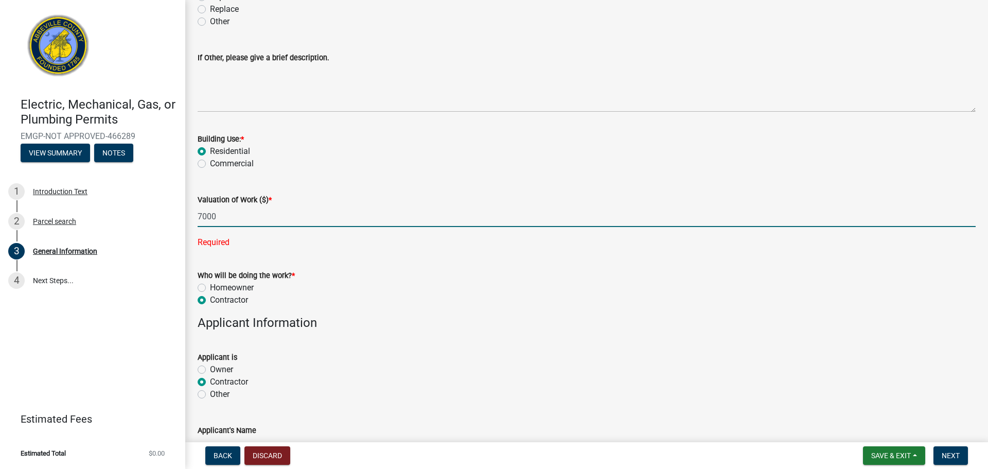
scroll to position [659, 0]
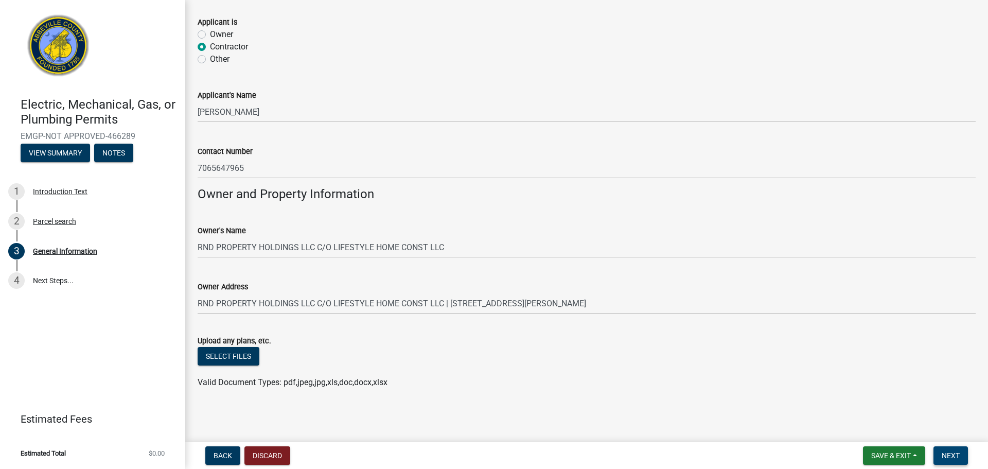
click at [956, 452] on span "Next" at bounding box center [950, 455] width 18 height 8
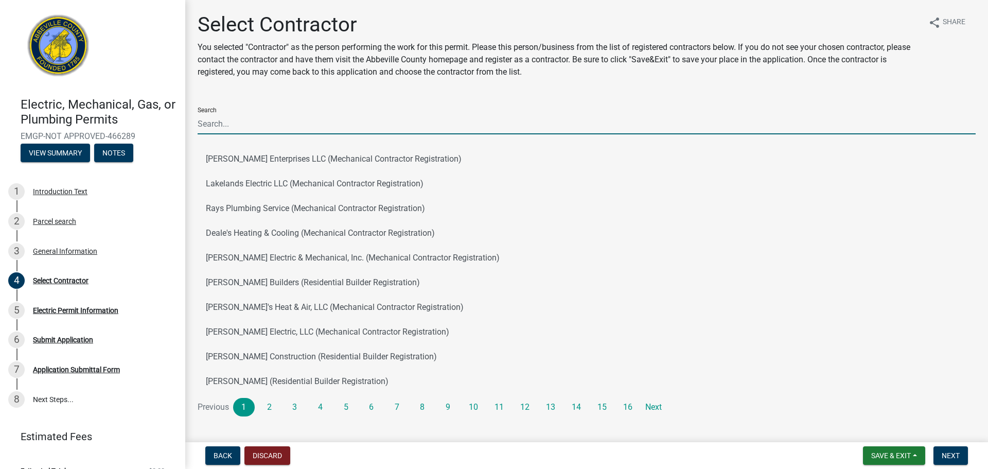
click at [242, 116] on input "Search" at bounding box center [587, 123] width 778 height 21
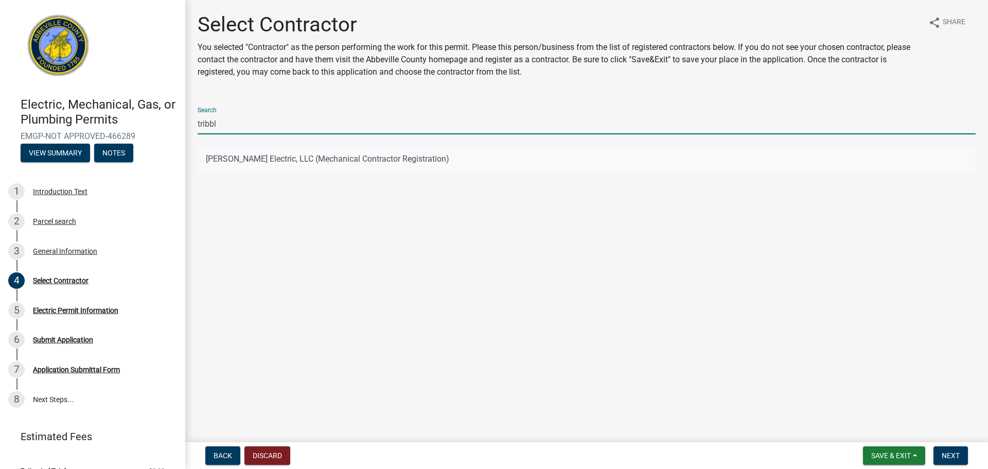
type input "tribbl"
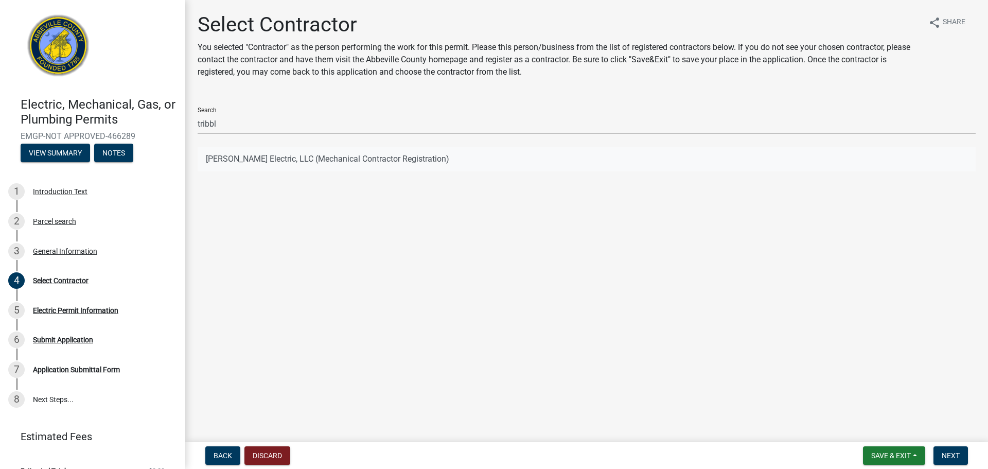
click at [228, 151] on button "Tribble Electric, LLC (Mechanical Contractor Registration)" at bounding box center [587, 159] width 778 height 25
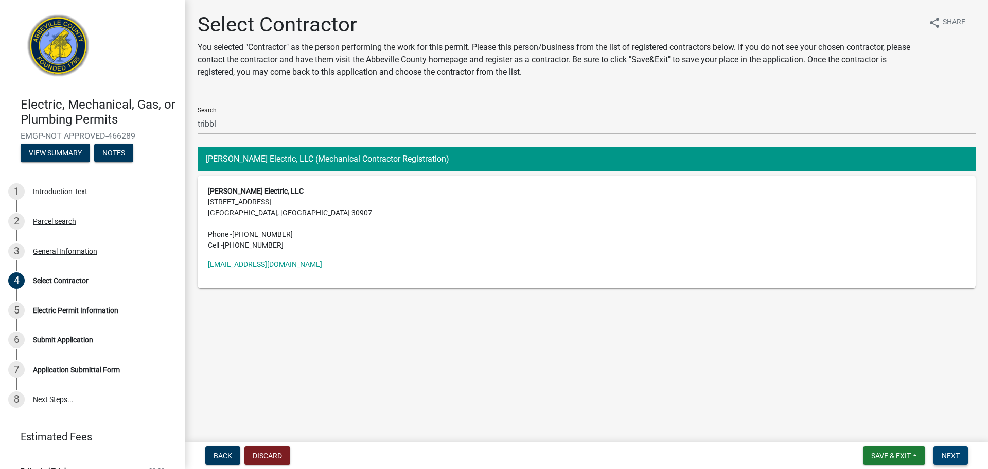
click at [959, 456] on span "Next" at bounding box center [950, 455] width 18 height 8
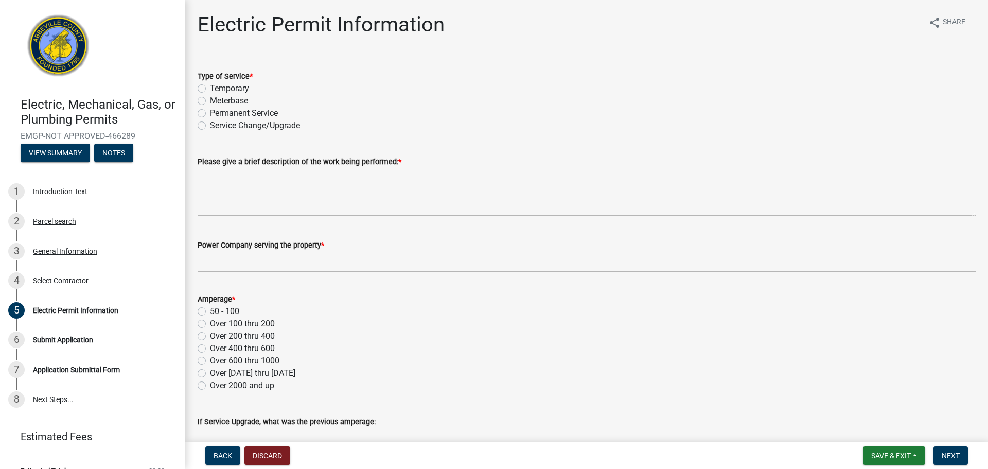
click at [224, 113] on label "Permanent Service" at bounding box center [244, 113] width 68 height 12
click at [217, 113] on input "Permanent Service" at bounding box center [213, 110] width 7 height 7
radio input "true"
click at [254, 220] on wm-data-entity-input "Please give a brief description of the work being performed: *" at bounding box center [587, 182] width 778 height 83
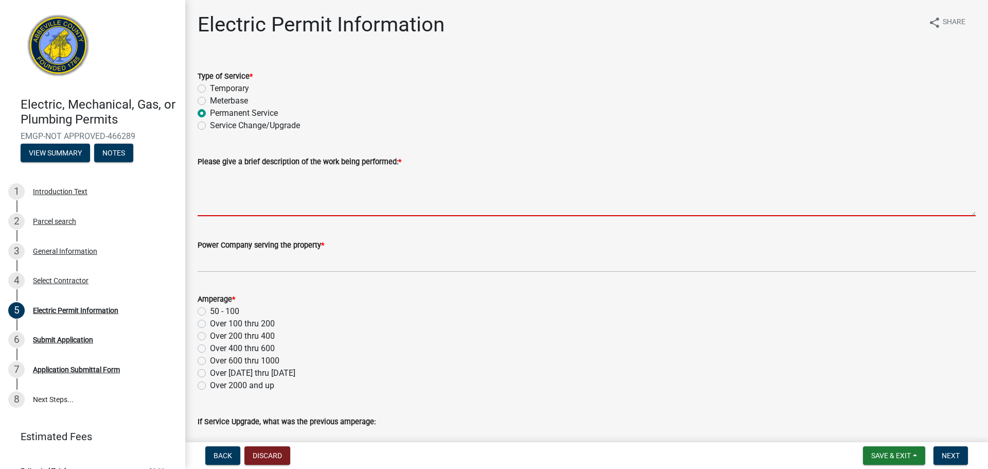
click at [261, 210] on textarea "Please give a brief description of the work being performed: *" at bounding box center [587, 192] width 778 height 48
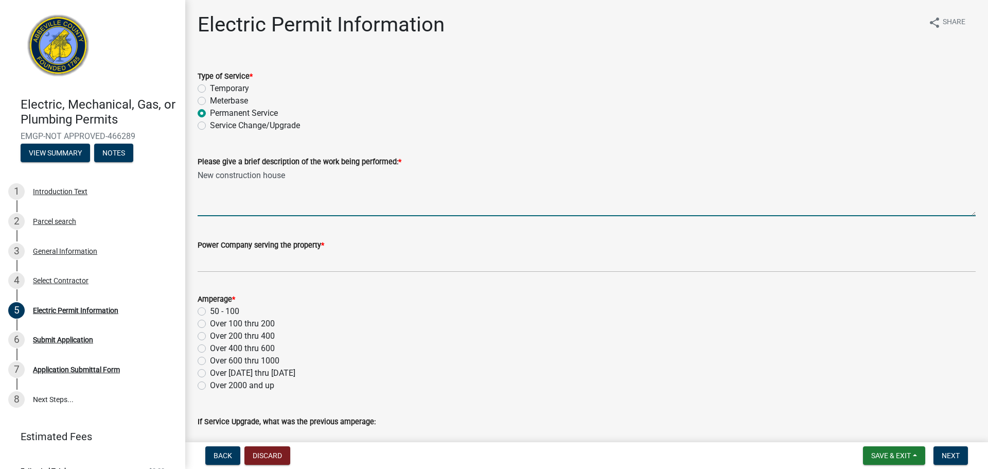
click at [300, 172] on textarea "New construction house" at bounding box center [587, 192] width 778 height 48
type textarea "N"
type textarea "Electrical for new construction house with 200 amp service"
click at [210, 323] on label "Over 100 thru 200" at bounding box center [242, 323] width 65 height 12
click at [210, 323] on input "Over 100 thru 200" at bounding box center [213, 320] width 7 height 7
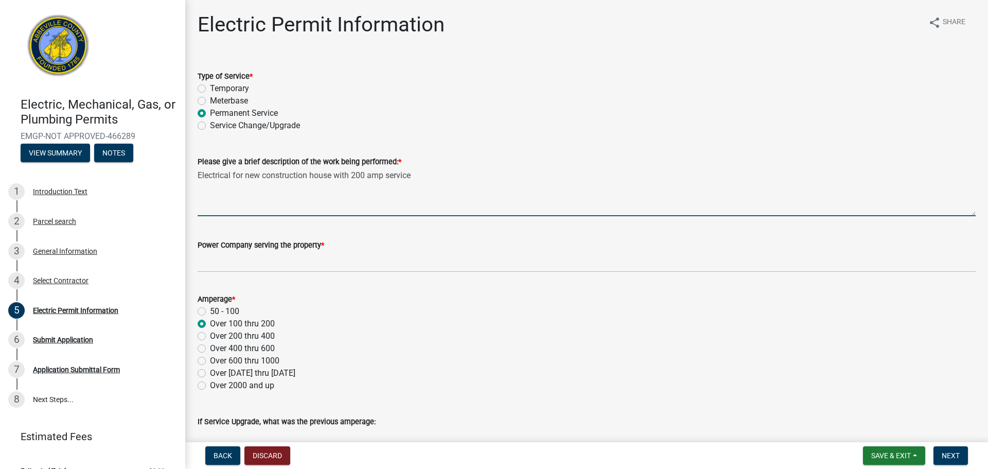
radio input "true"
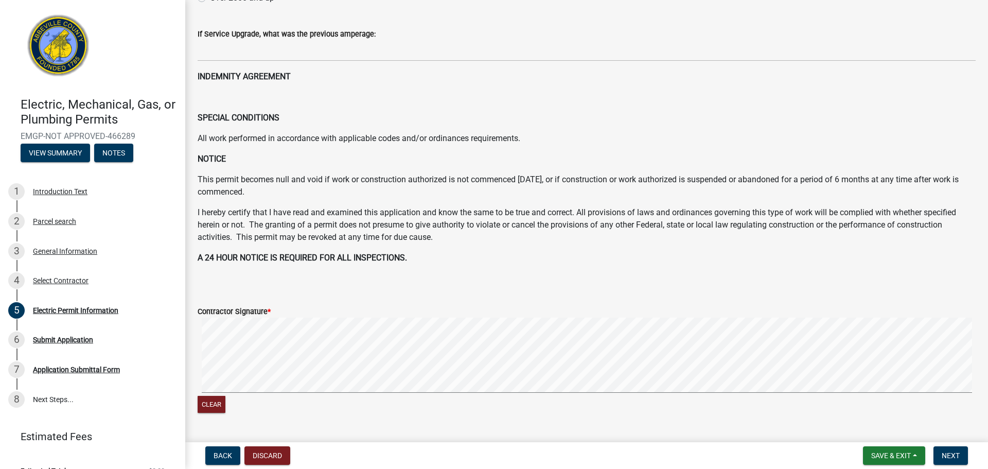
scroll to position [463, 0]
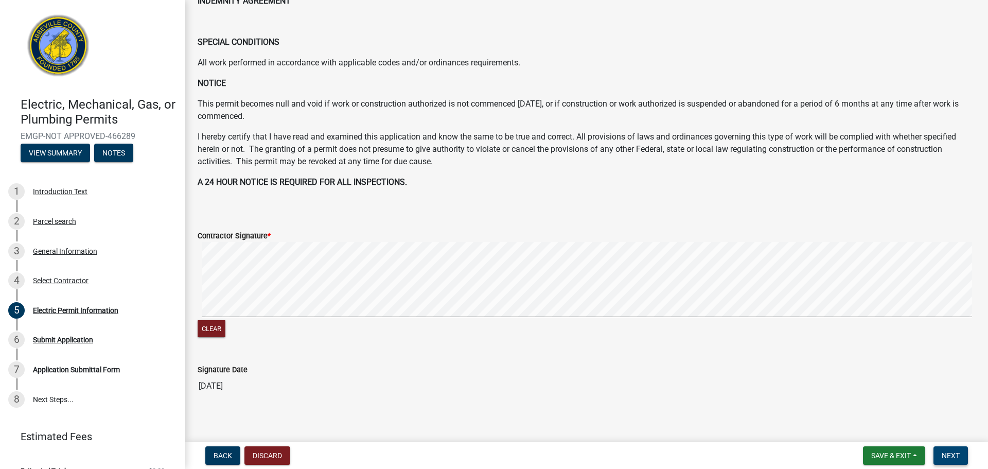
click at [940, 450] on button "Next" at bounding box center [950, 455] width 34 height 19
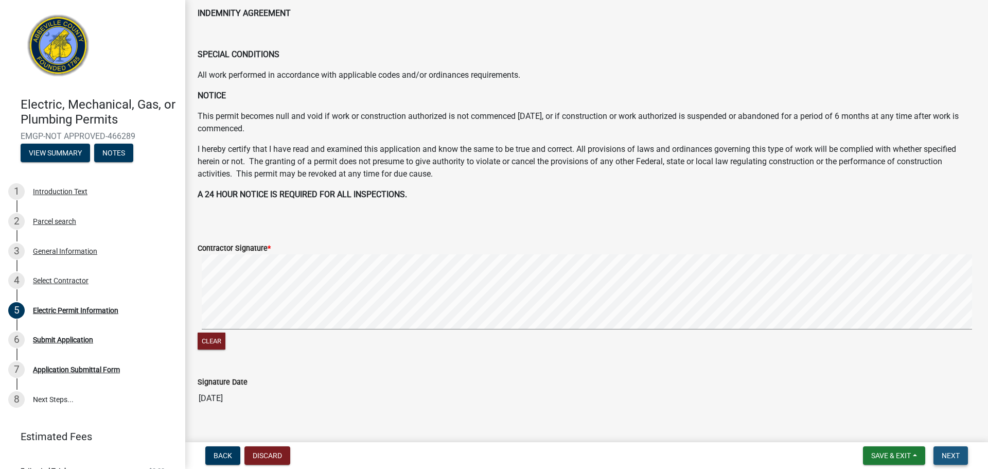
scroll to position [475, 0]
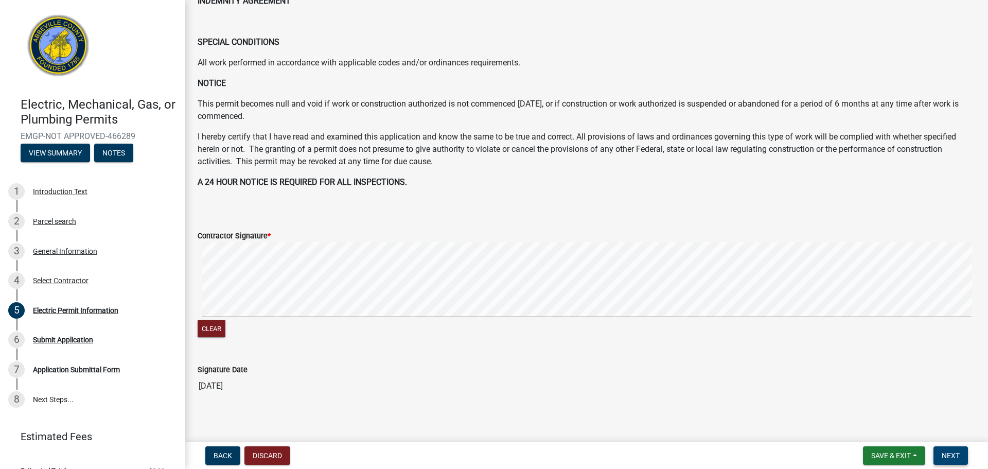
click at [946, 456] on span "Next" at bounding box center [950, 455] width 18 height 8
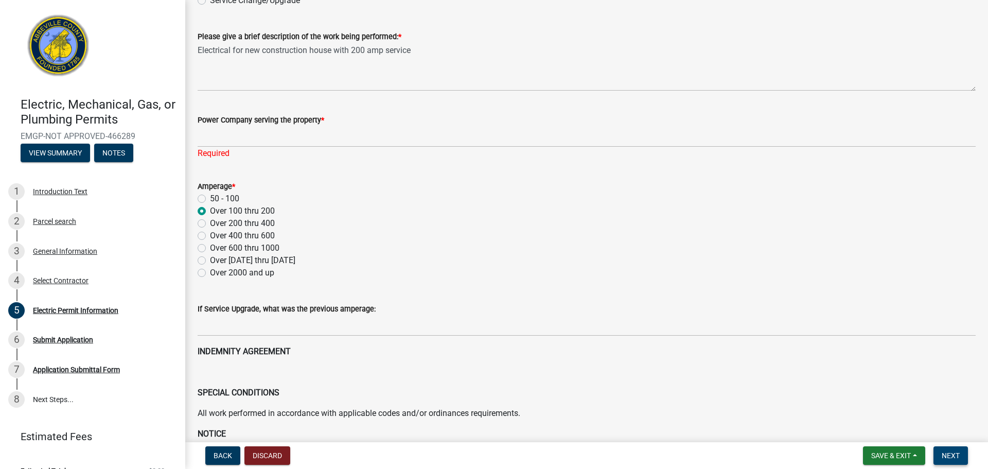
scroll to position [122, 0]
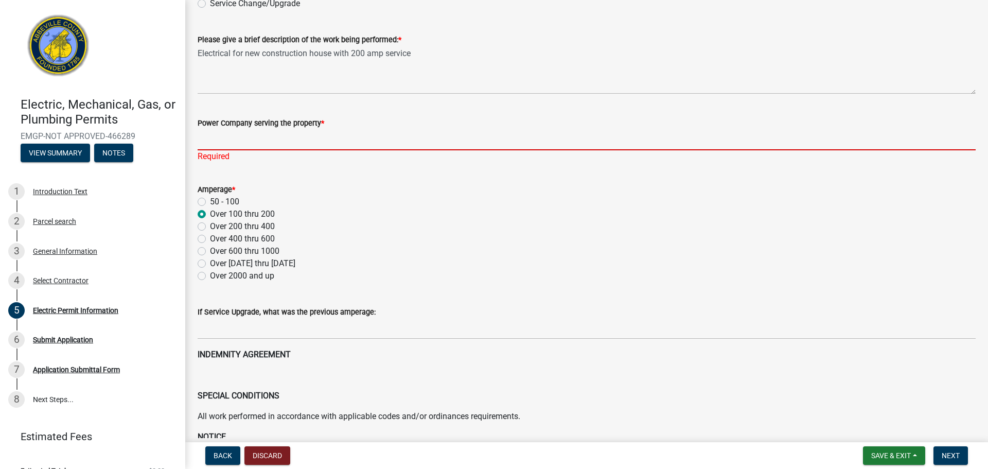
click at [217, 140] on input "Power Company serving the property *" at bounding box center [587, 139] width 778 height 21
type input "Duke or Abbeville Utilities"
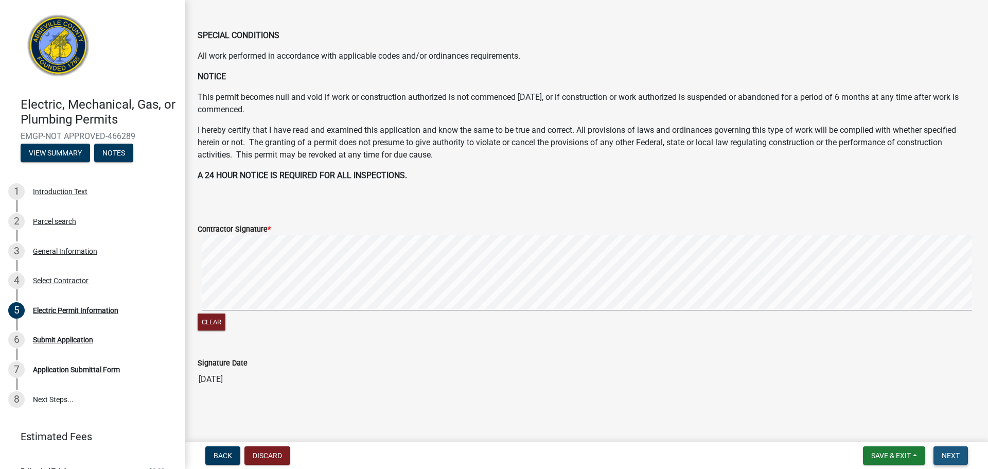
scroll to position [0, 0]
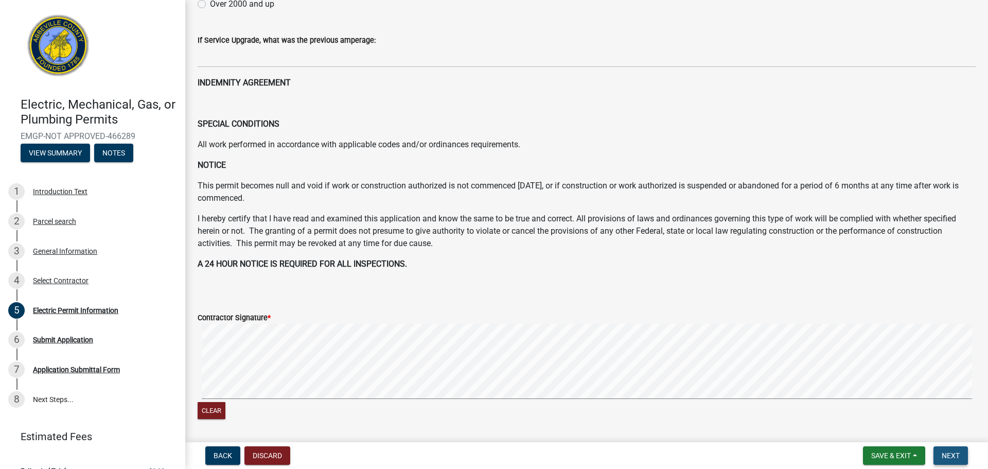
click at [939, 454] on button "Next" at bounding box center [950, 455] width 34 height 19
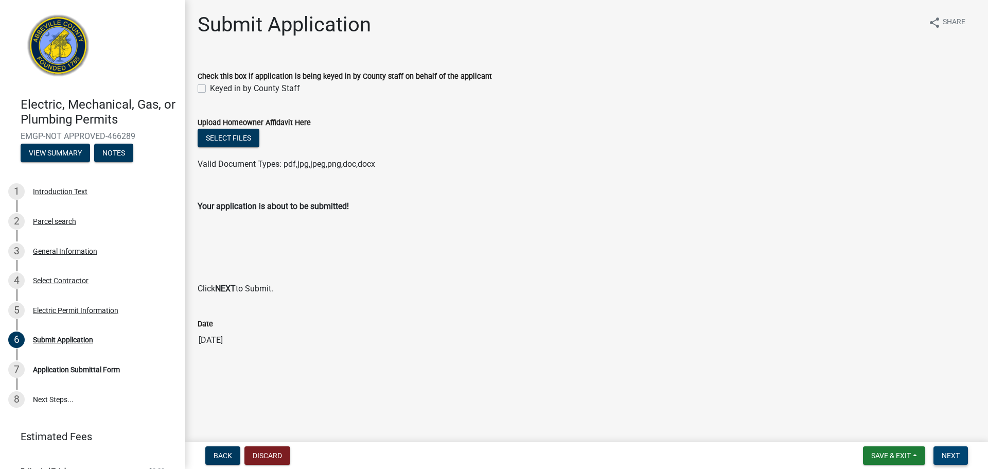
click at [966, 454] on button "Next" at bounding box center [950, 455] width 34 height 19
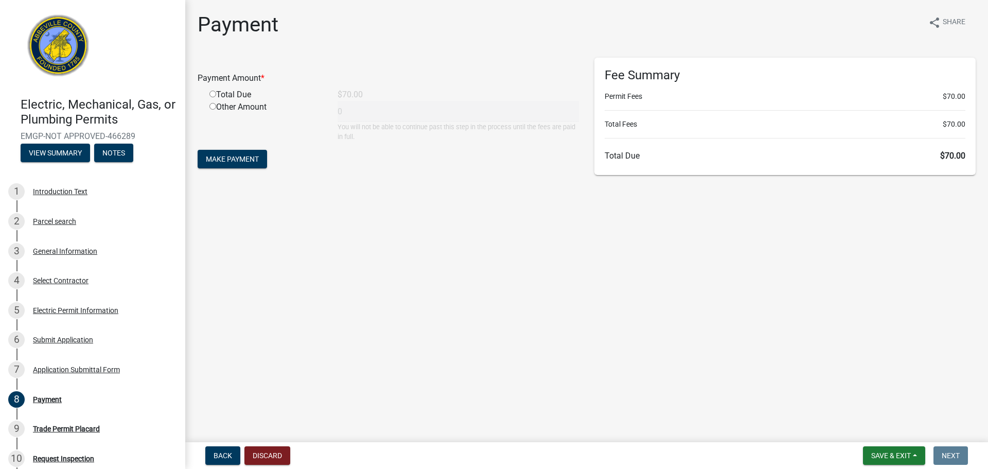
click at [235, 94] on div "Total Due" at bounding box center [266, 94] width 128 height 12
click at [215, 95] on input "radio" at bounding box center [212, 94] width 7 height 7
radio input "true"
type input "70"
click at [246, 153] on button "Make Payment" at bounding box center [232, 159] width 69 height 19
